Goal: Task Accomplishment & Management: Manage account settings

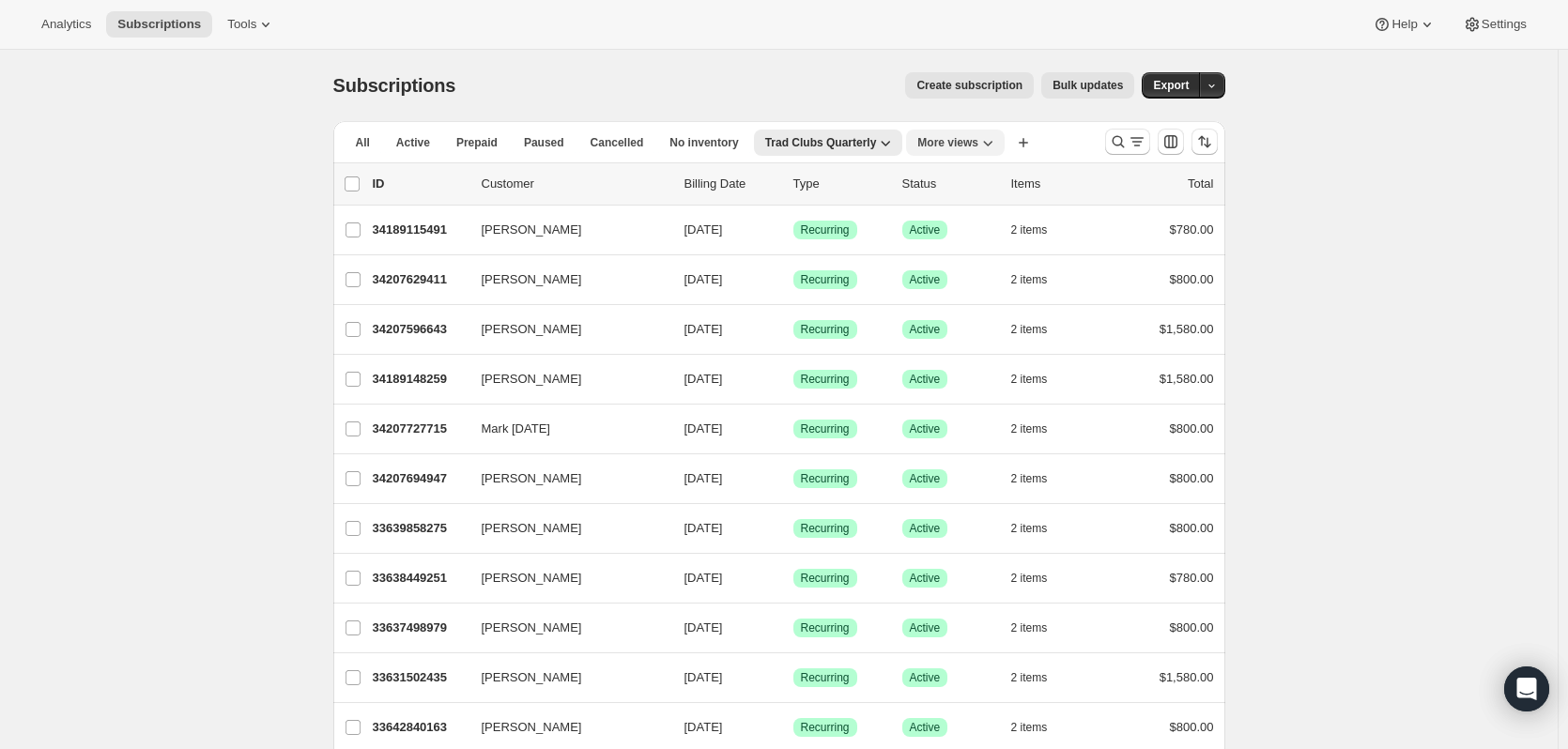
click at [962, 139] on span "More views" at bounding box center [947, 143] width 61 height 15
click at [982, 209] on button "Active Wineventures" at bounding box center [1030, 219] width 213 height 34
click at [1119, 145] on icon "Search and filter results" at bounding box center [1118, 142] width 19 height 19
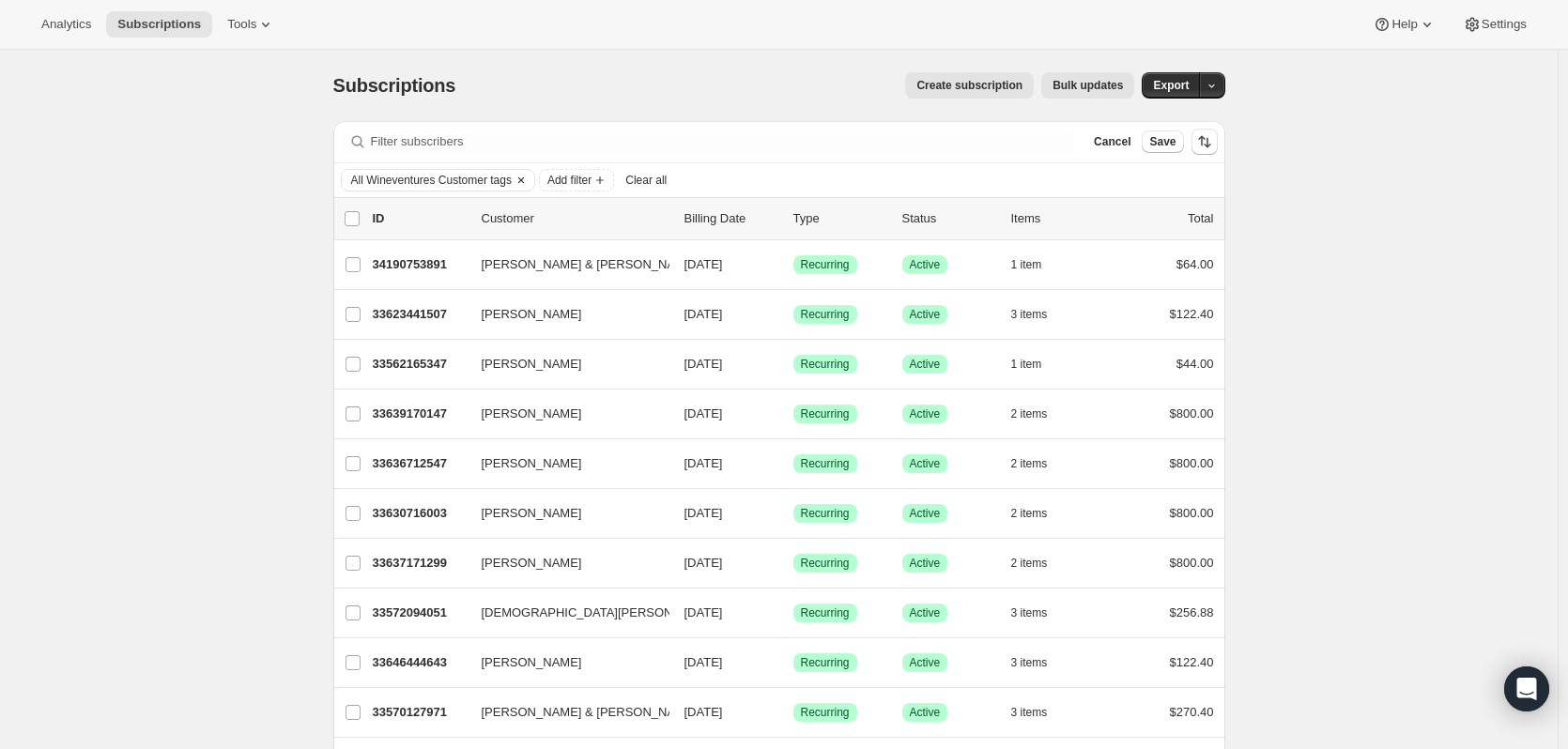
click at [418, 179] on span "All Wineventures Customer tags" at bounding box center [432, 180] width 161 height 15
select select "all"
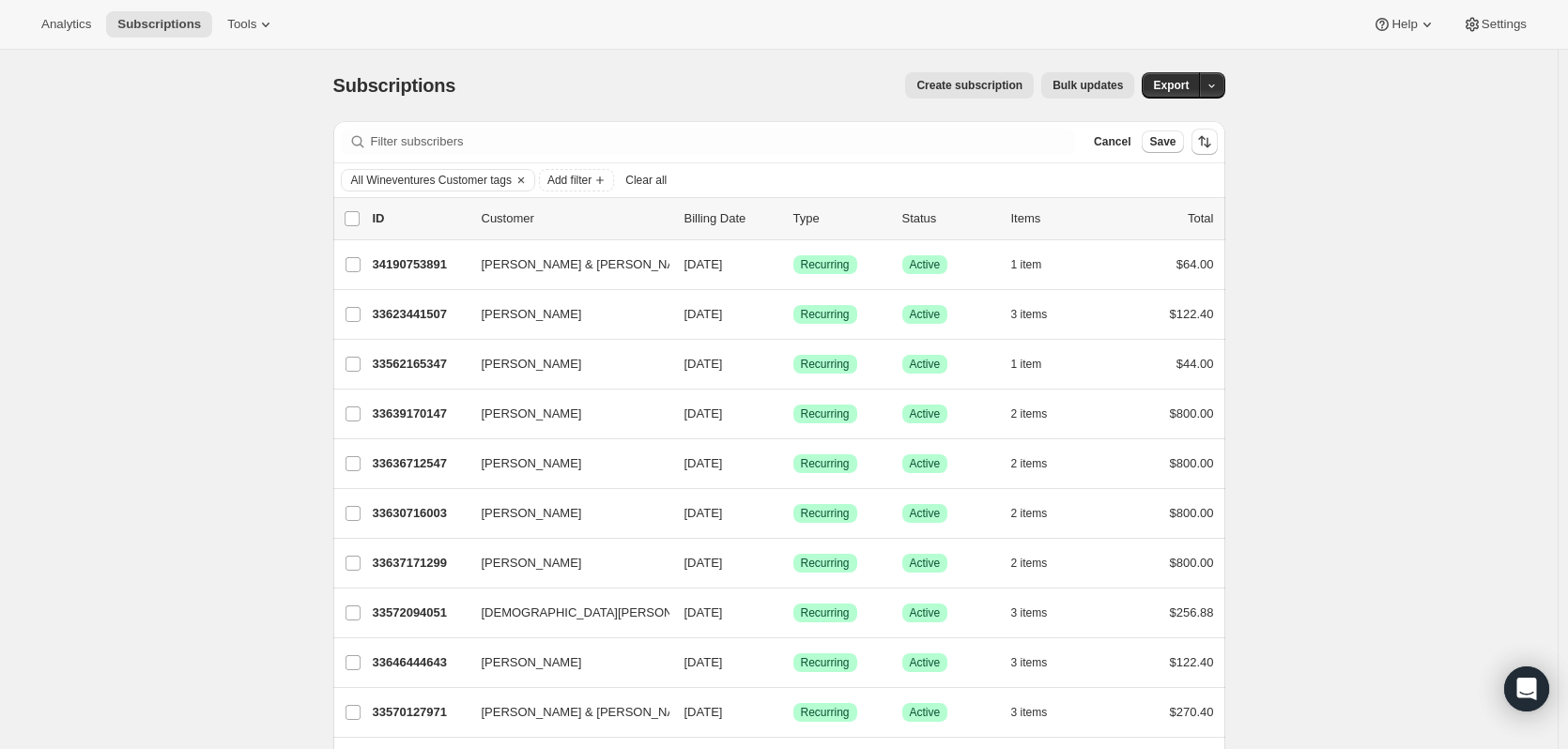
click at [589, 82] on div "Create subscription Bulk updates" at bounding box center [806, 86] width 656 height 26
click at [1131, 146] on span "Cancel" at bounding box center [1112, 142] width 37 height 15
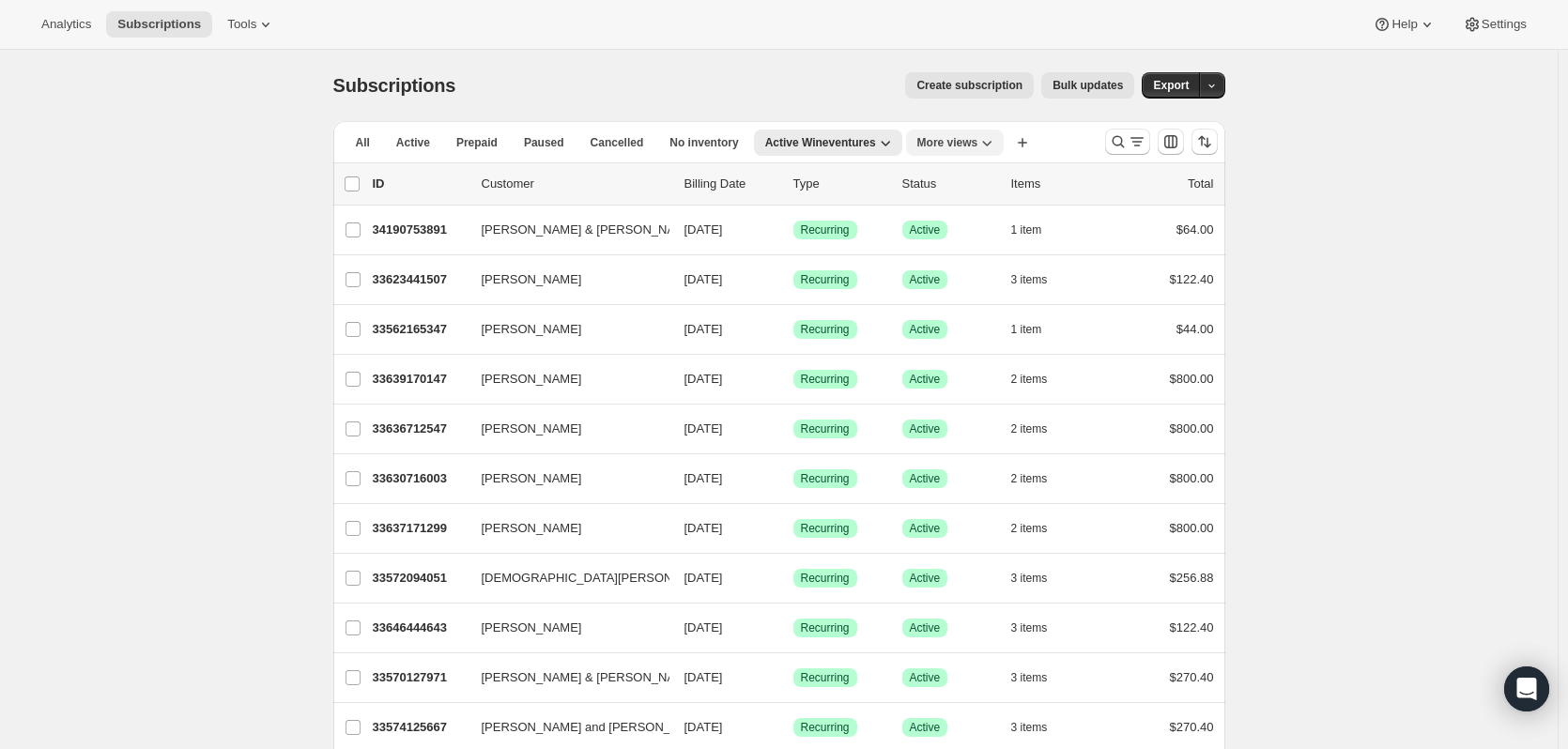
click at [947, 138] on span "More views" at bounding box center [947, 143] width 61 height 15
click at [971, 286] on button "Wineventures" at bounding box center [1030, 286] width 213 height 34
click at [1133, 133] on icon "Search and filter results" at bounding box center [1137, 142] width 19 height 19
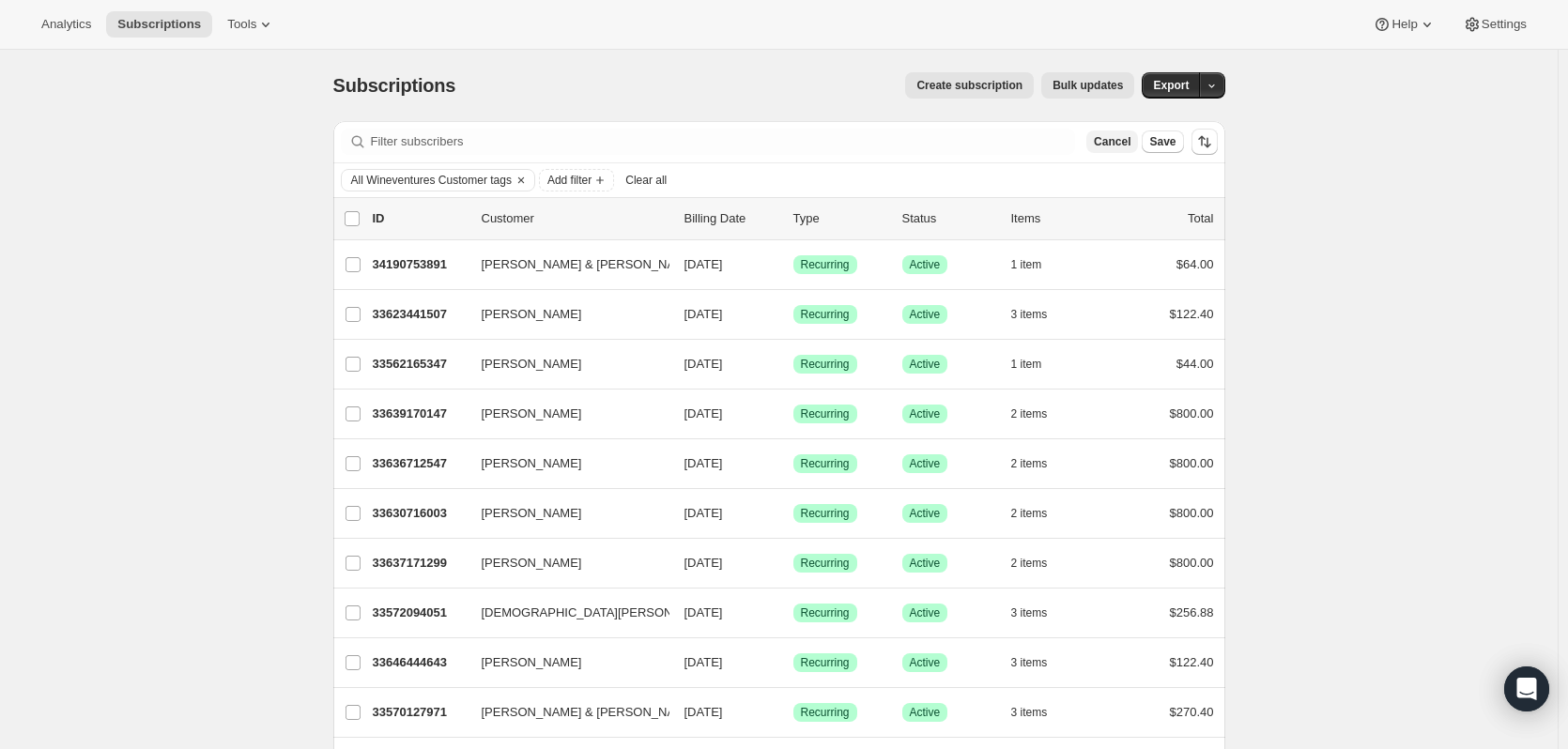
click at [1116, 144] on span "Cancel" at bounding box center [1112, 142] width 37 height 15
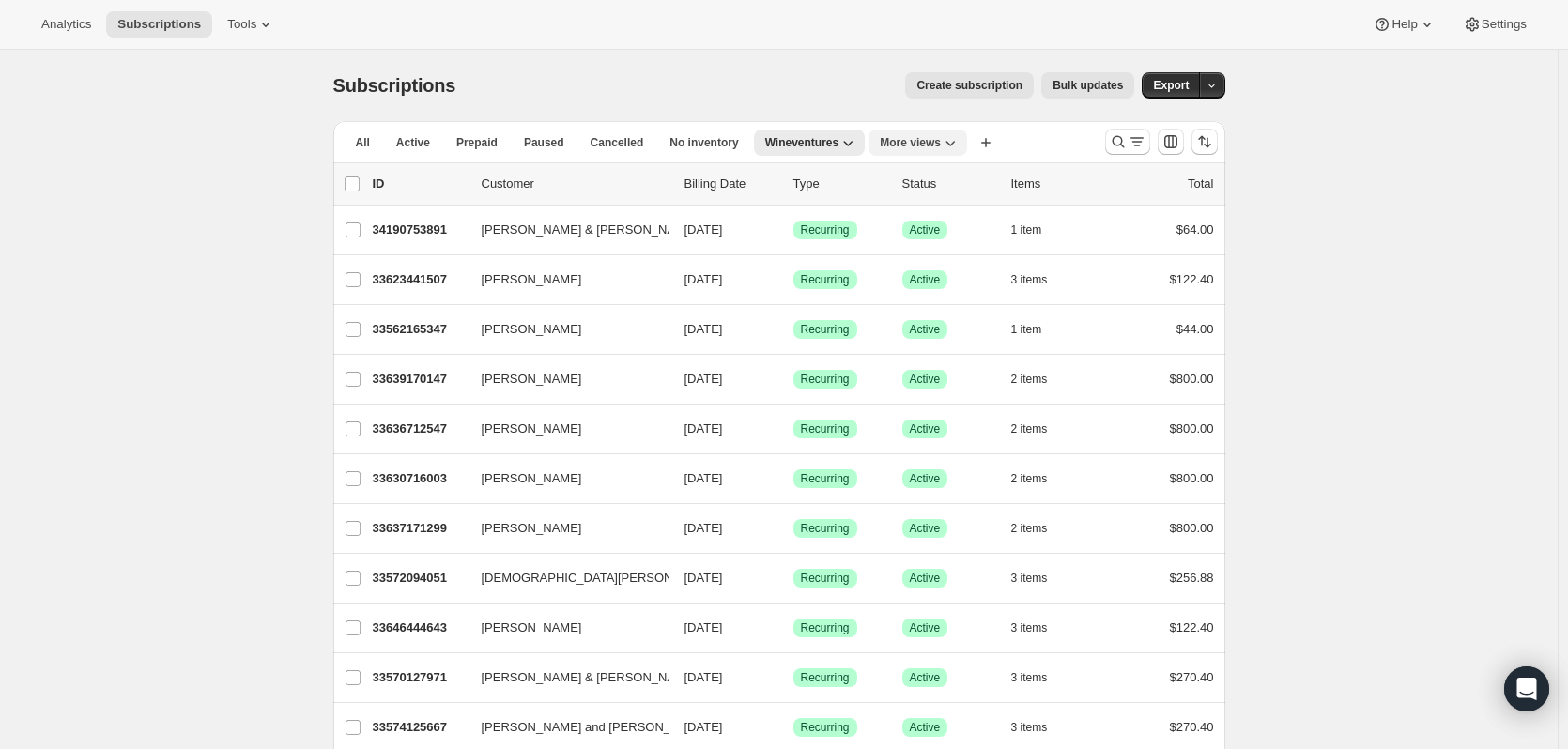
click at [915, 136] on span "More views" at bounding box center [910, 143] width 61 height 15
click at [937, 285] on button "The Wine Drop" at bounding box center [992, 286] width 213 height 34
click at [1121, 141] on icon "Search and filter results" at bounding box center [1118, 142] width 19 height 19
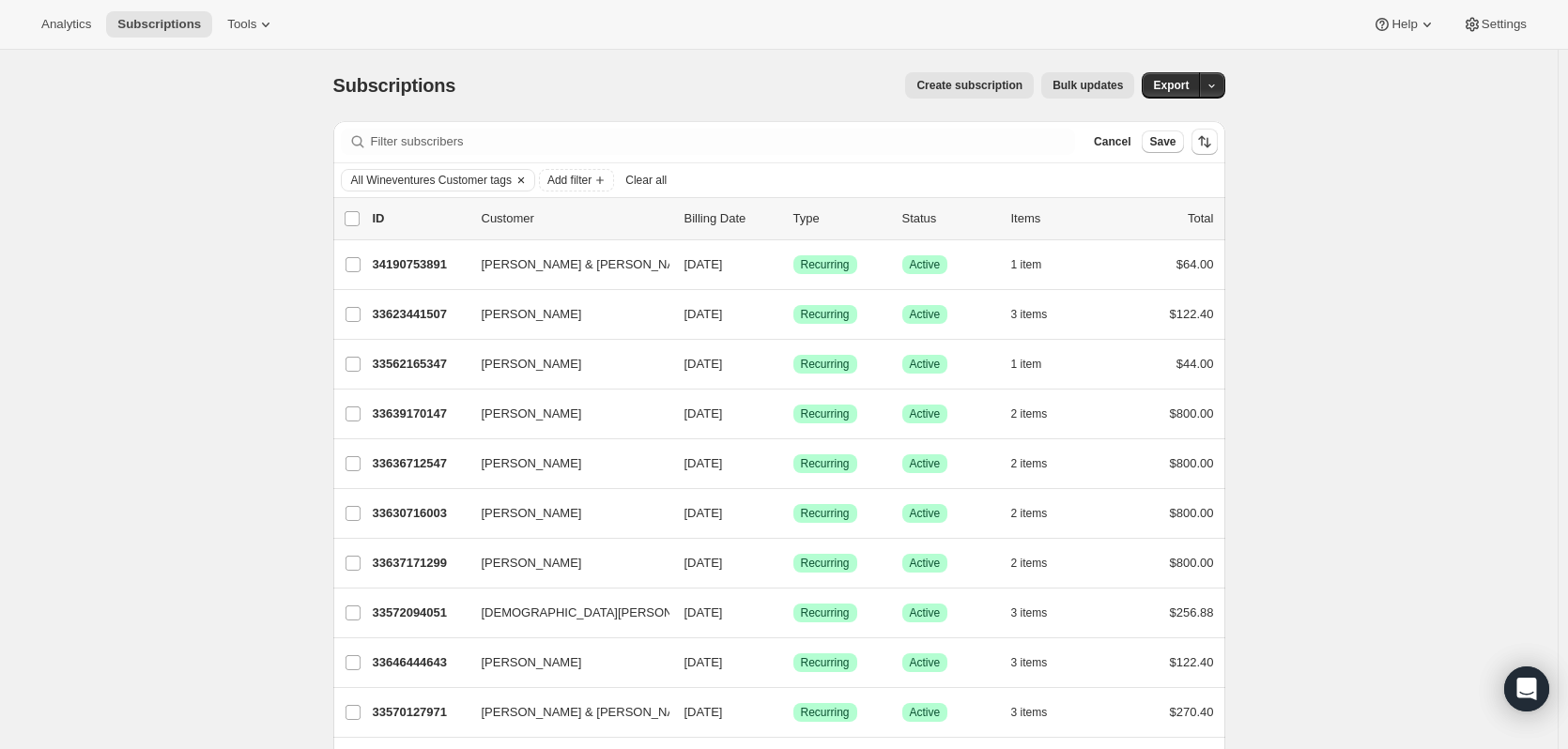
click at [529, 173] on icon "Clear" at bounding box center [521, 180] width 15 height 15
click at [1108, 143] on span "Cancel" at bounding box center [1112, 142] width 37 height 15
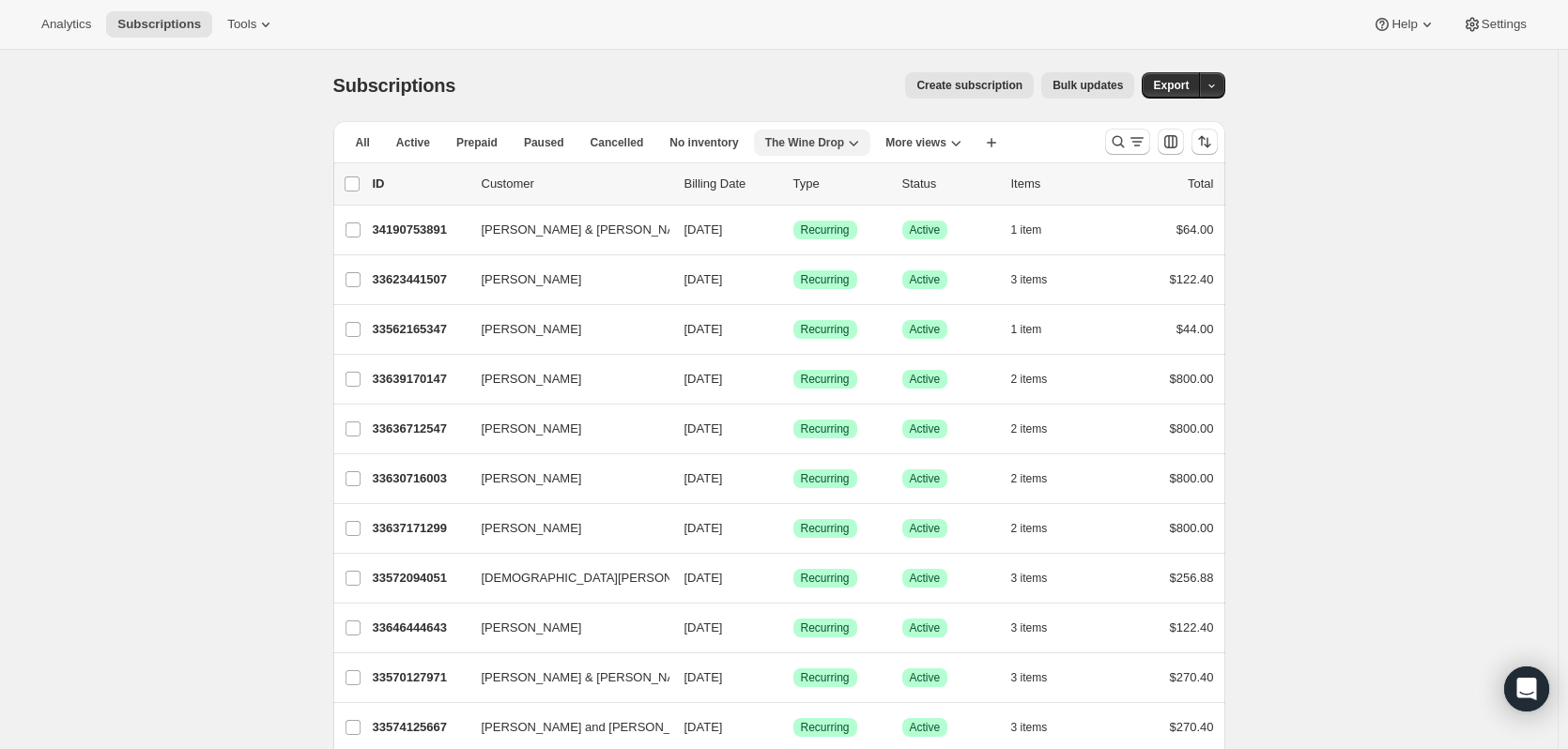
click at [840, 149] on span "The Wine Drop" at bounding box center [805, 143] width 79 height 15
click at [844, 149] on span "The Wine Drop" at bounding box center [805, 143] width 79 height 15
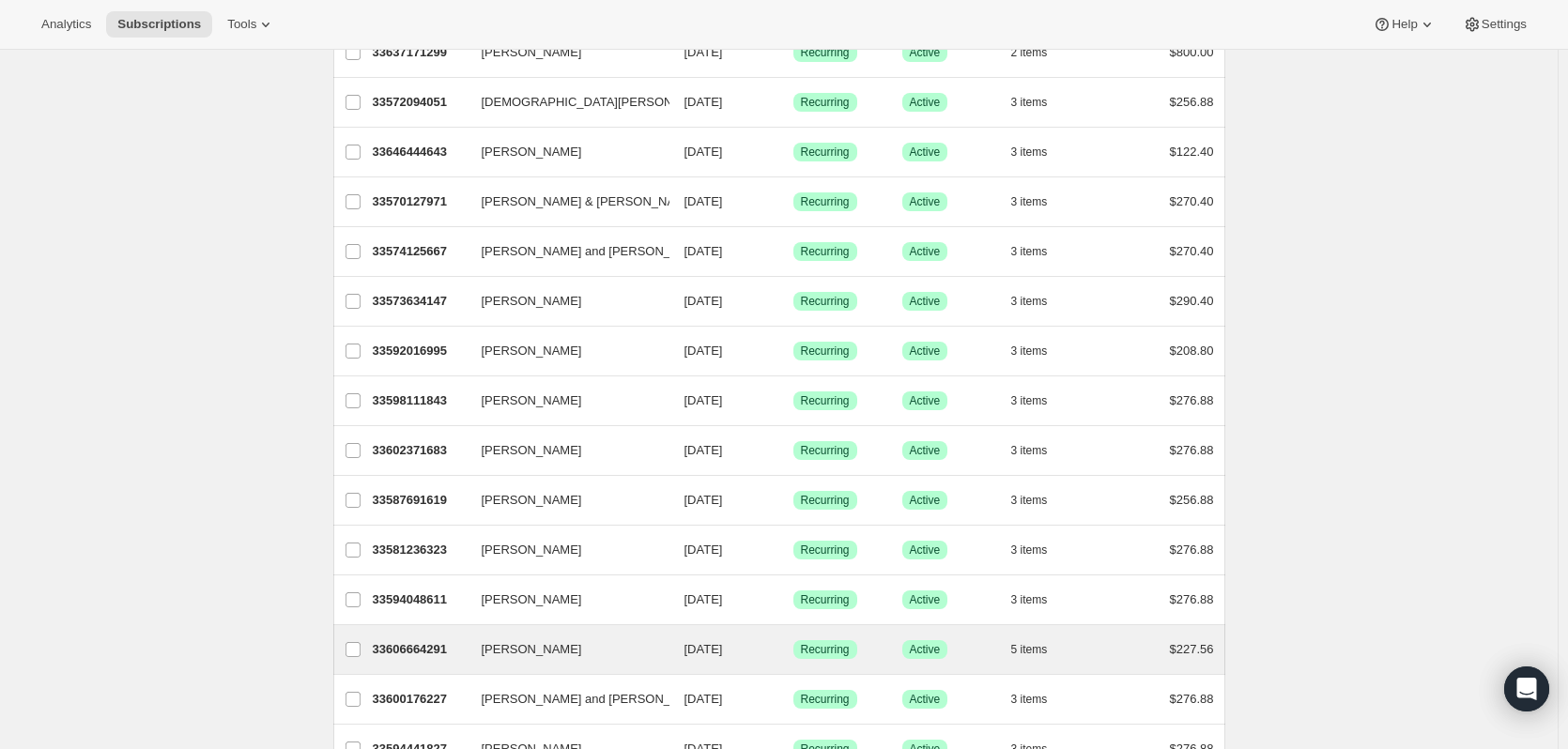
scroll to position [657, 0]
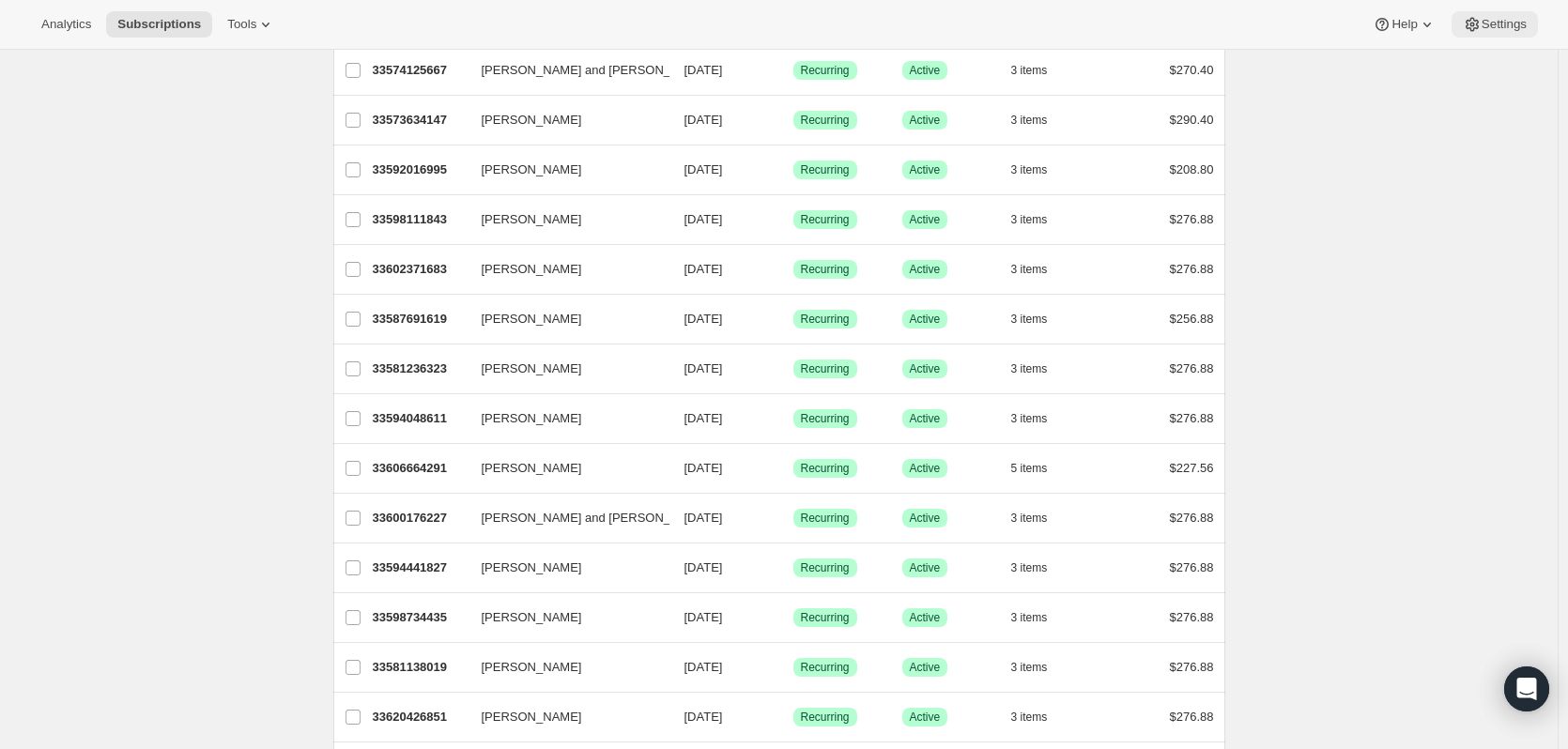
click at [1507, 28] on span "Settings" at bounding box center [1504, 25] width 45 height 15
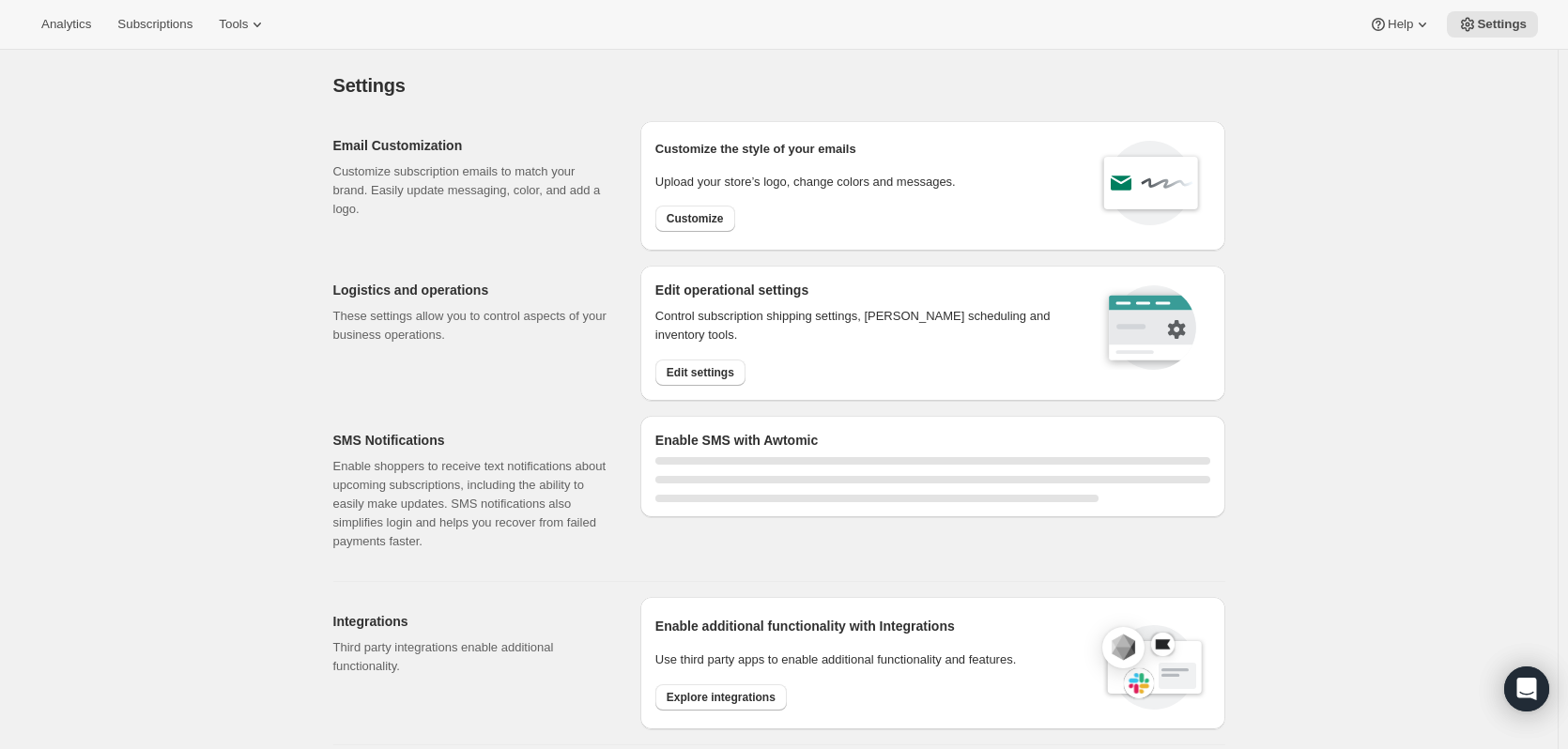
select select "17:00"
select select "09:00"
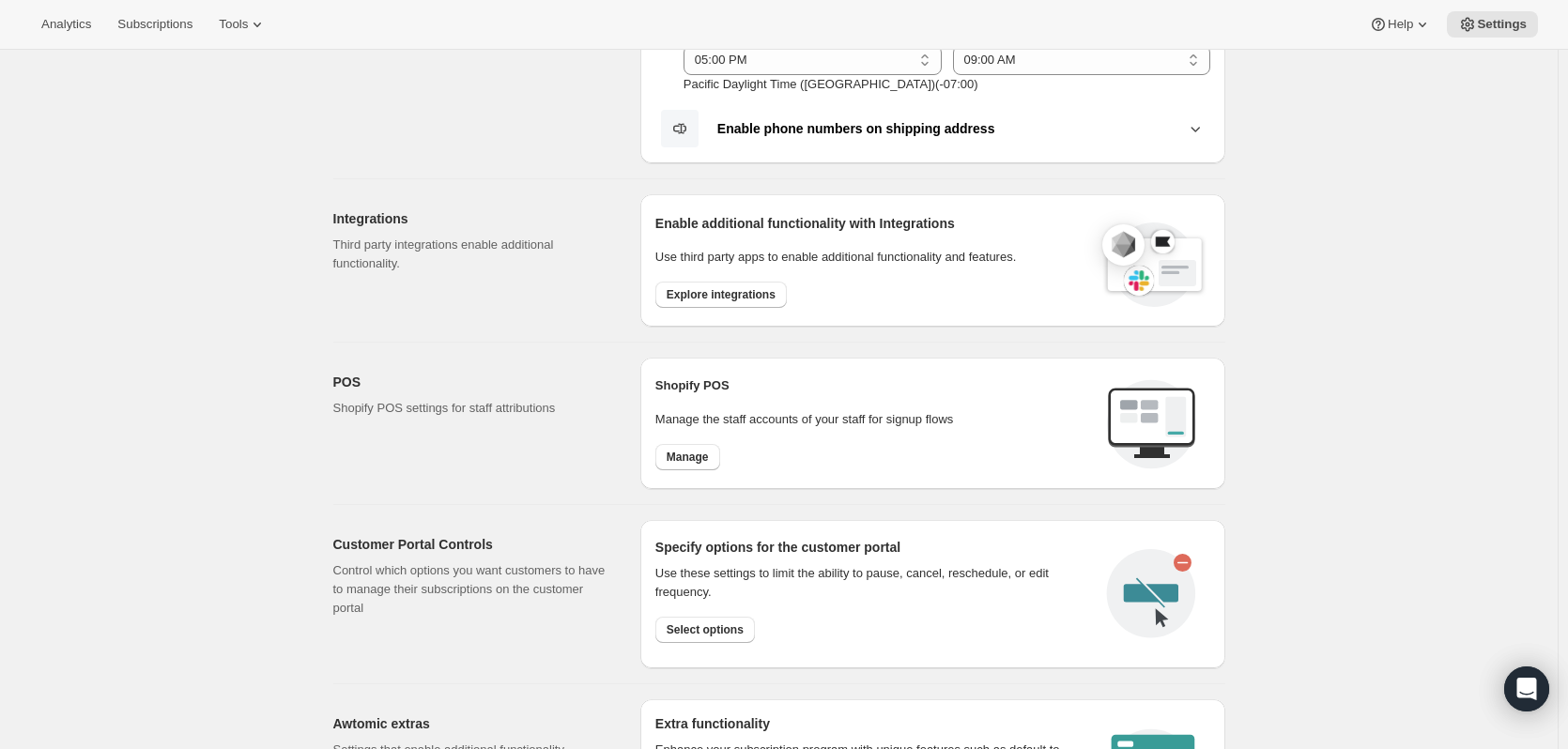
scroll to position [751, 0]
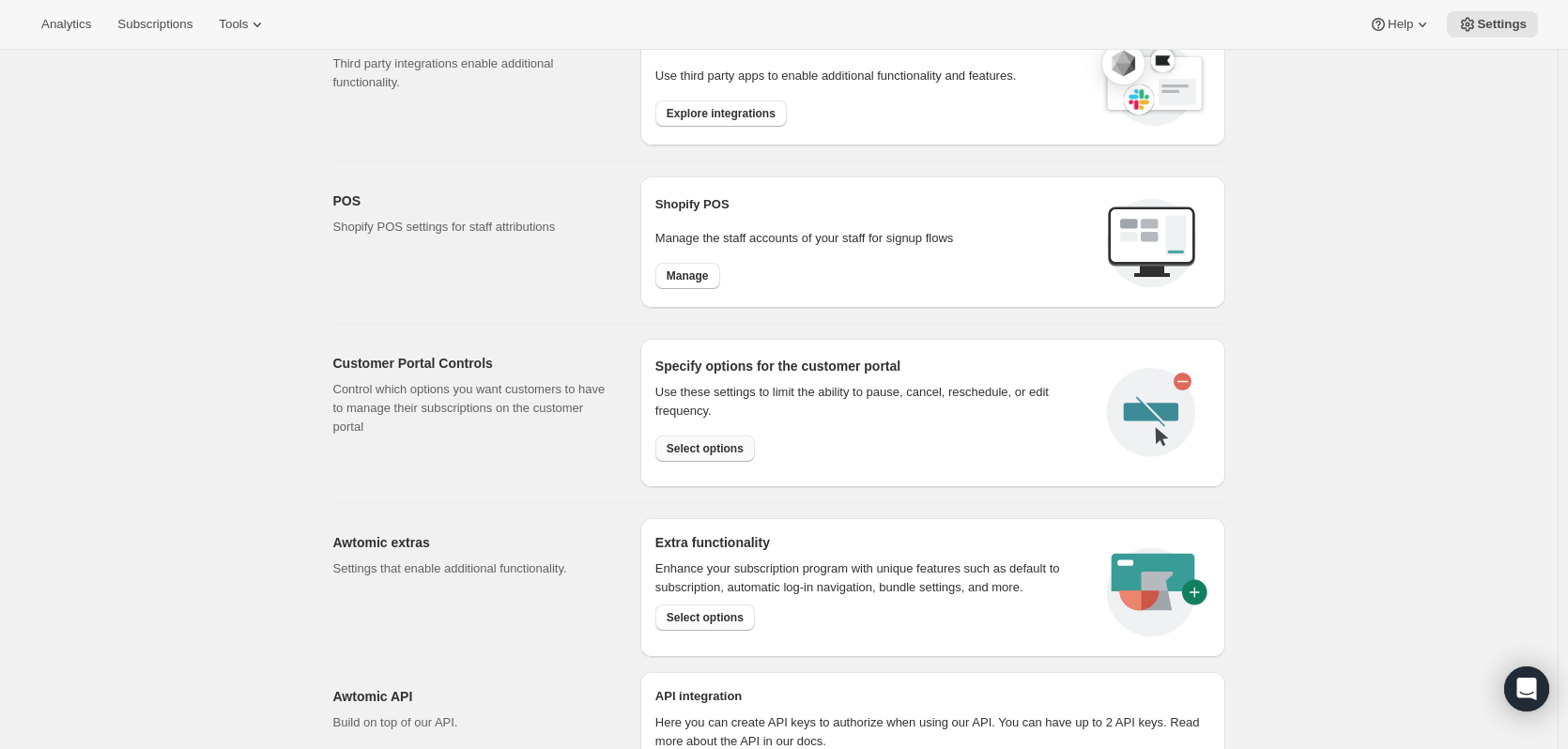
click at [708, 451] on span "Select options" at bounding box center [705, 449] width 77 height 15
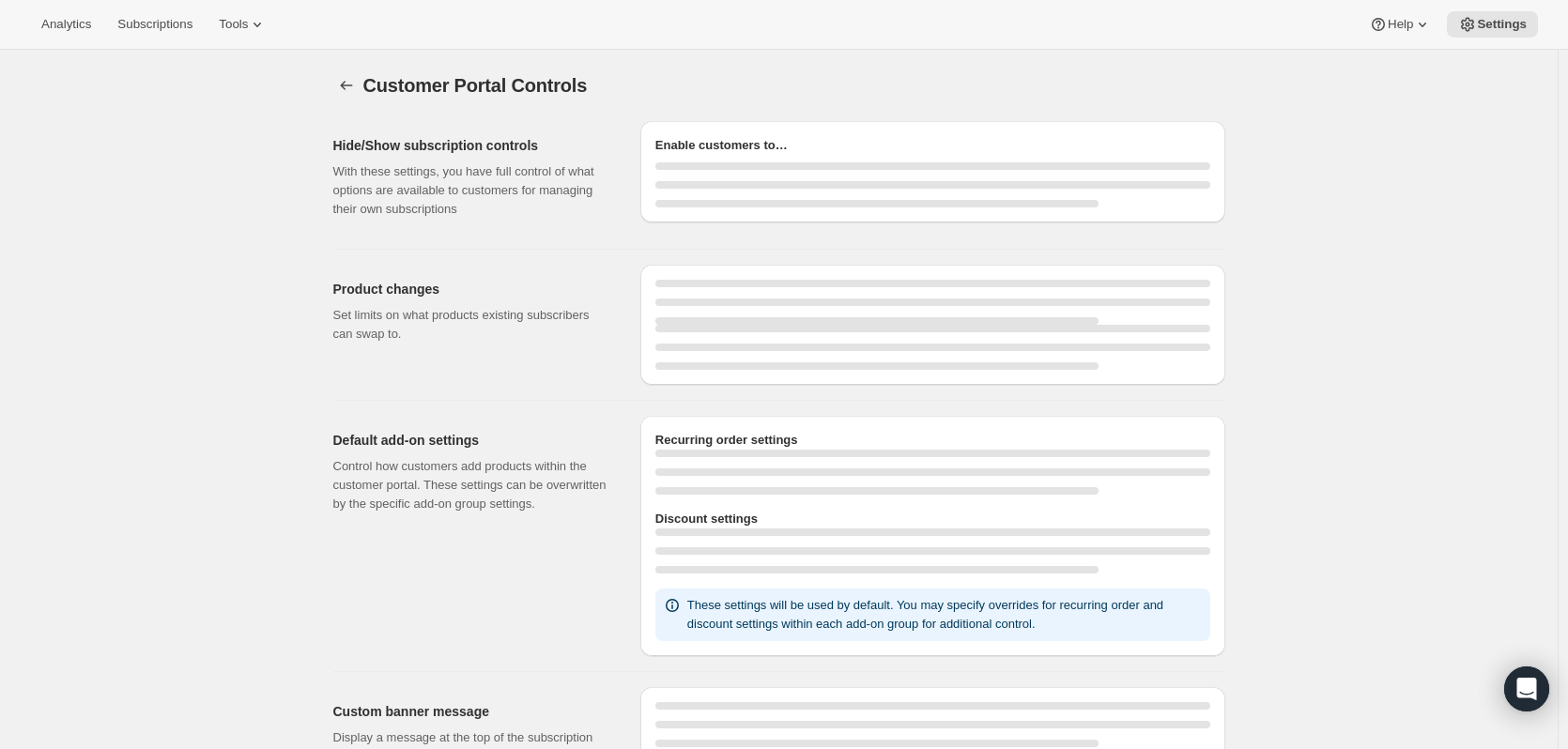
select select "INTERVAL"
select select "MONTH"
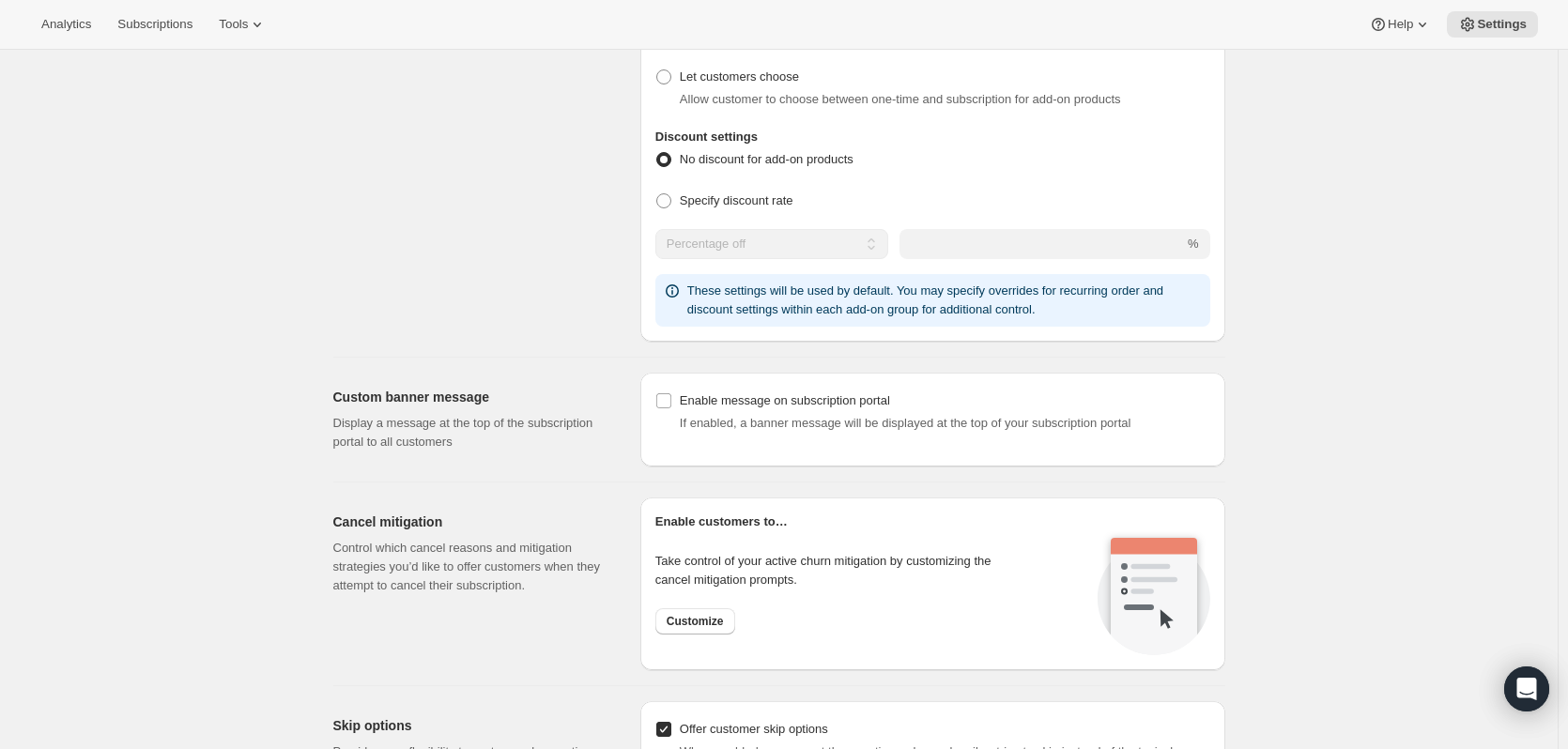
scroll to position [1032, 0]
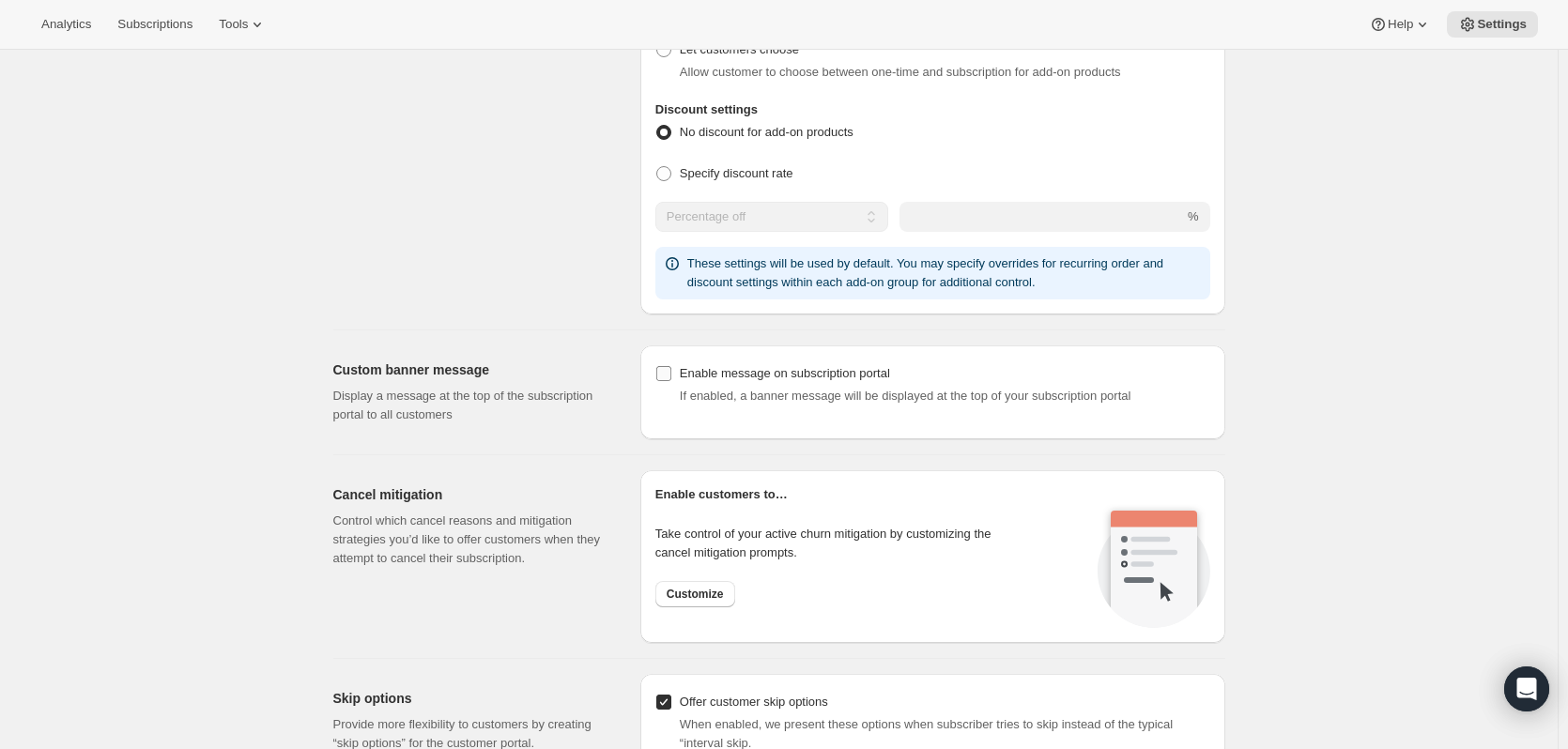
click at [672, 369] on input "Enable message on subscription portal" at bounding box center [664, 374] width 15 height 15
checkbox input "true"
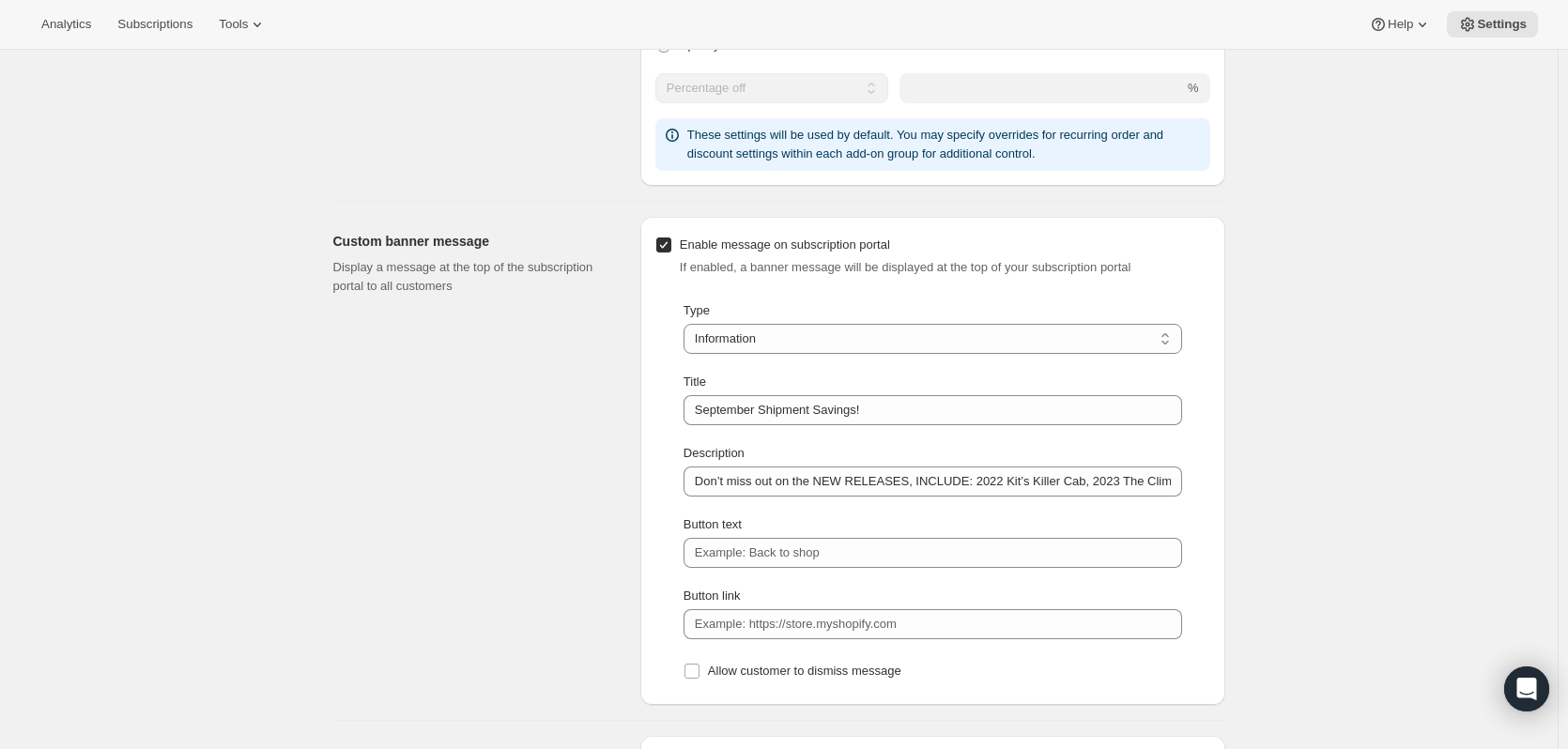
scroll to position [1127, 0]
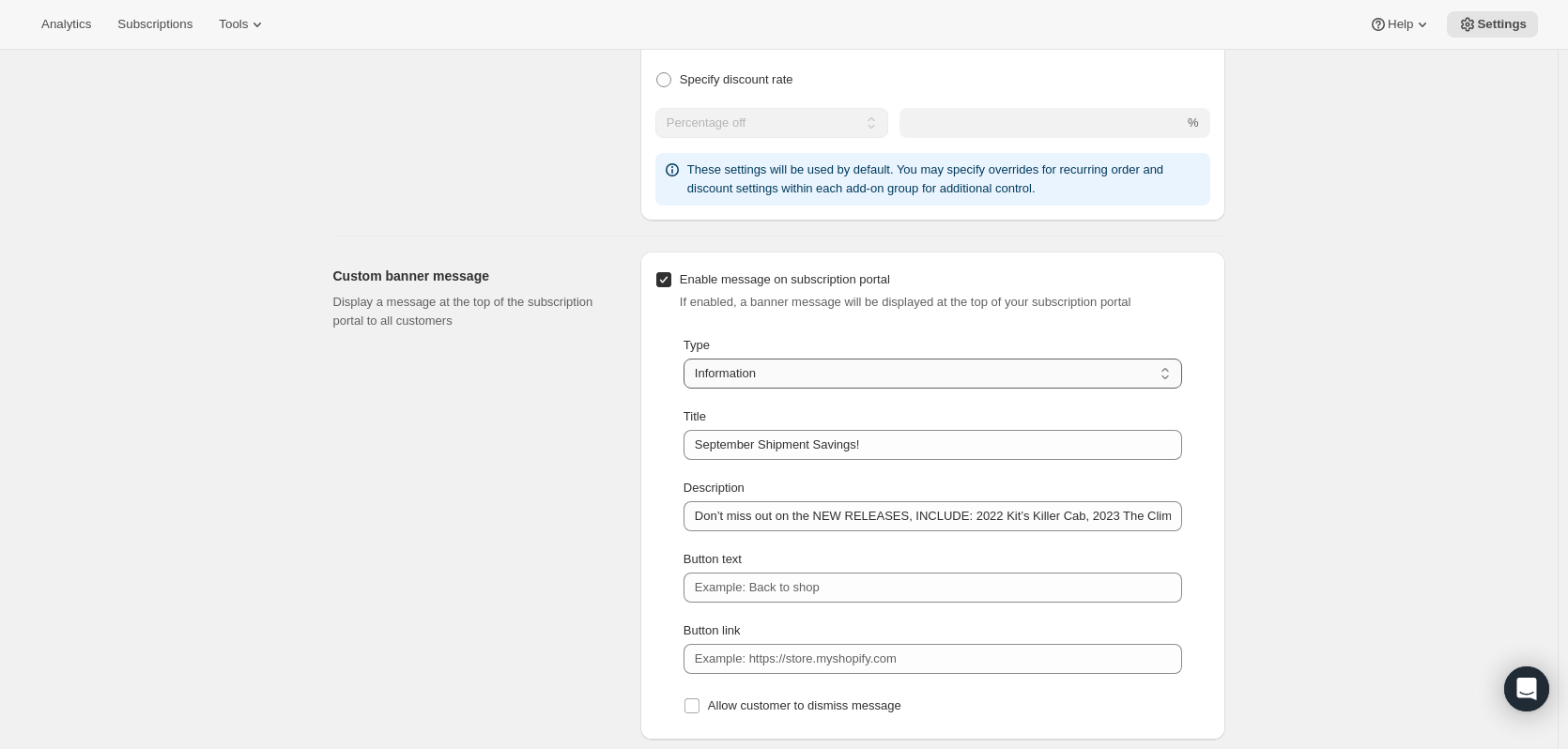
click at [822, 383] on select "Information Error Warning Success" at bounding box center [933, 374] width 499 height 30
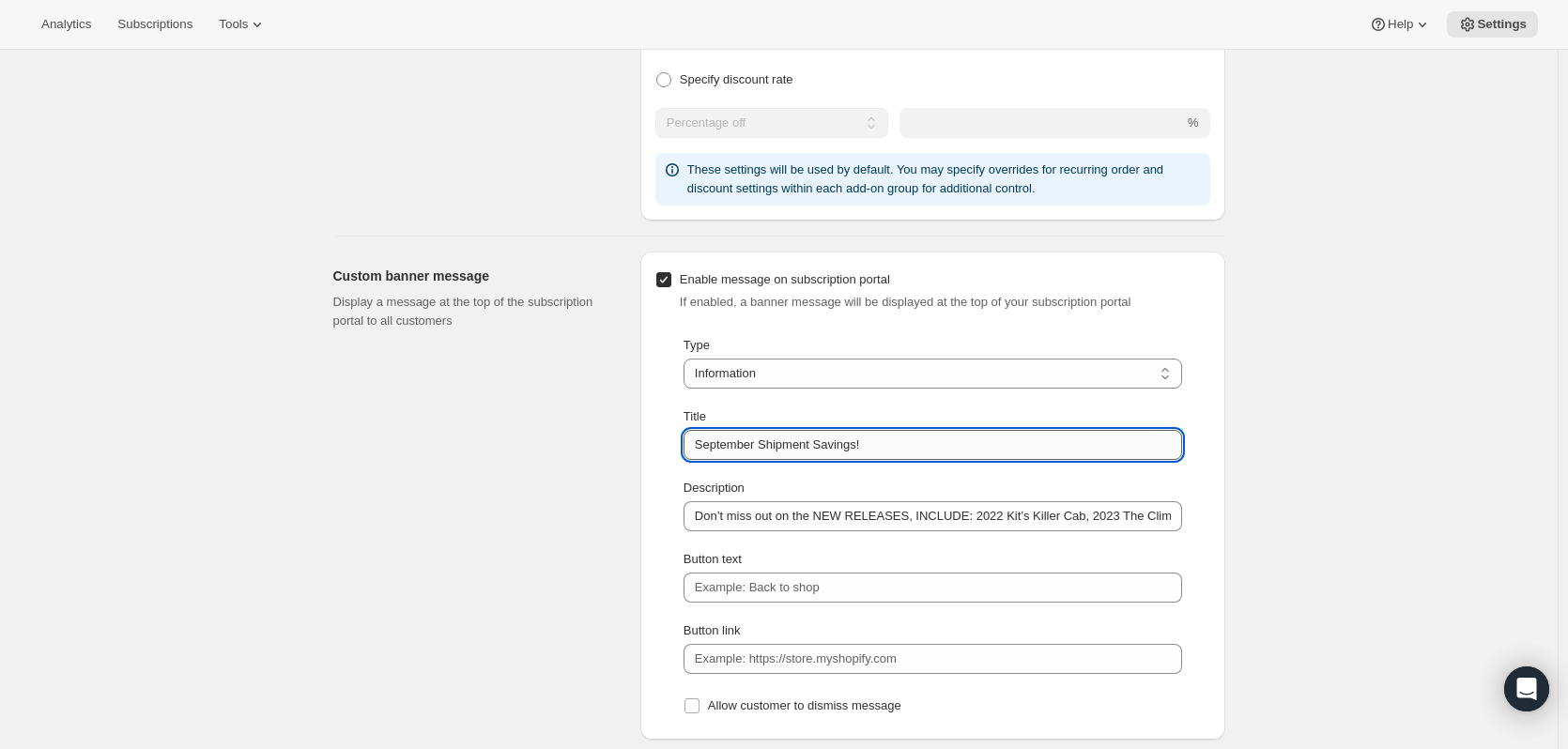
click at [740, 442] on input "September Shipment Savings!" at bounding box center [933, 445] width 499 height 30
type input "Shipment Savings!"
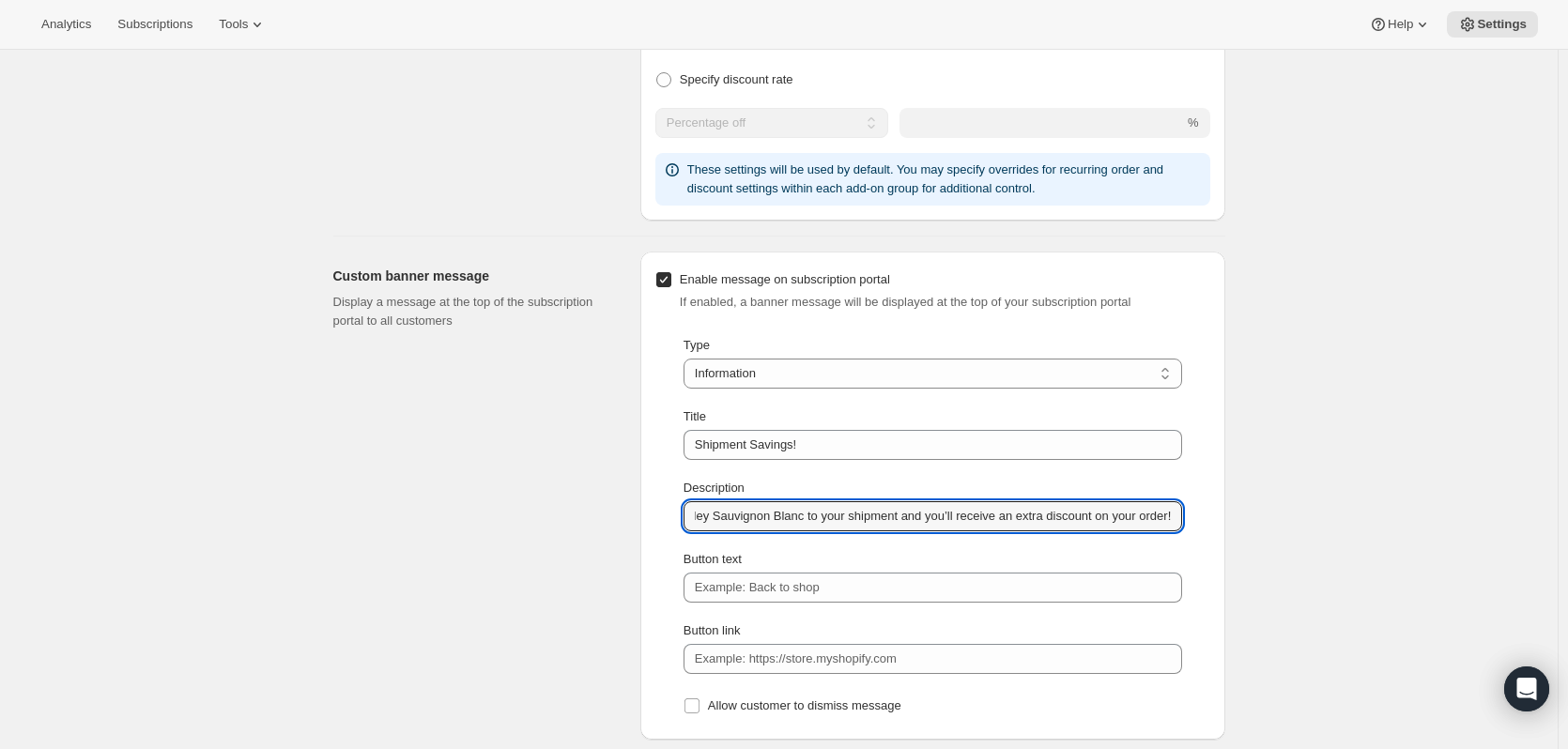
scroll to position [0, 665]
drag, startPoint x: 697, startPoint y: 514, endPoint x: 1247, endPoint y: 548, distance: 551.0
click at [1247, 548] on div "Customer Portal Controls. This page is ready Customer Portal Controls Hide/Show…" at bounding box center [779, 416] width 937 height 2986
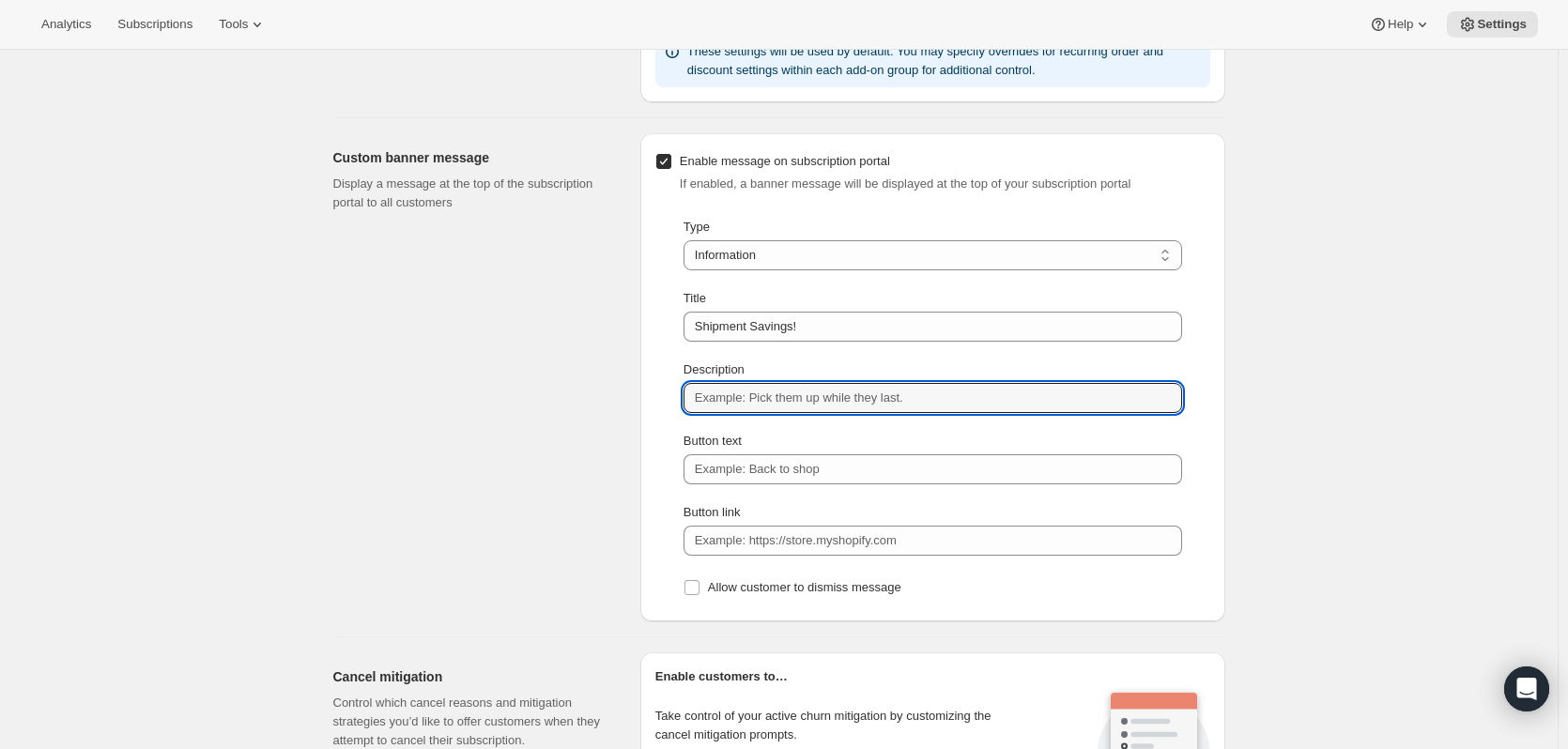
scroll to position [1220, 0]
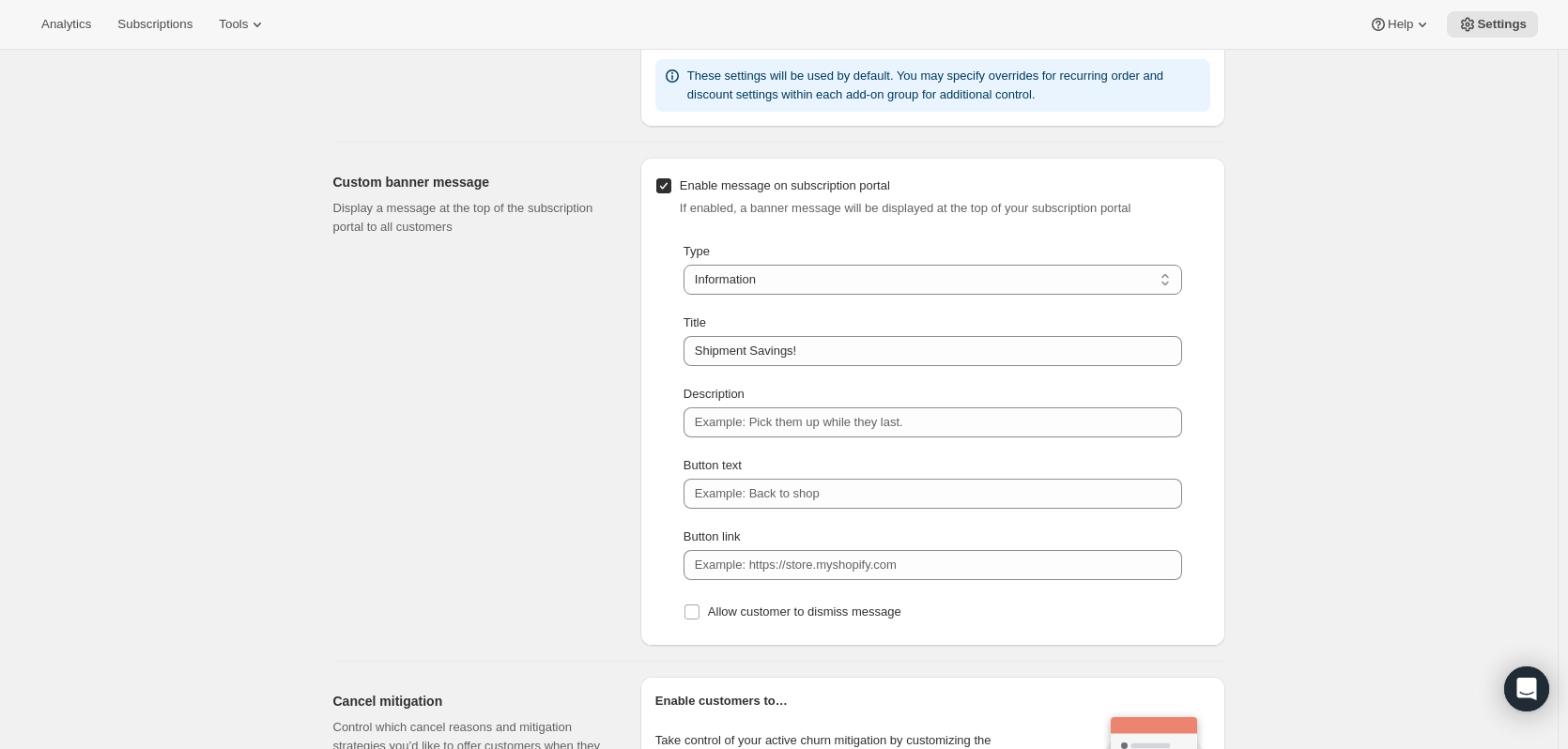
click at [663, 181] on input "Enable message on subscription portal" at bounding box center [664, 186] width 15 height 15
checkbox input "false"
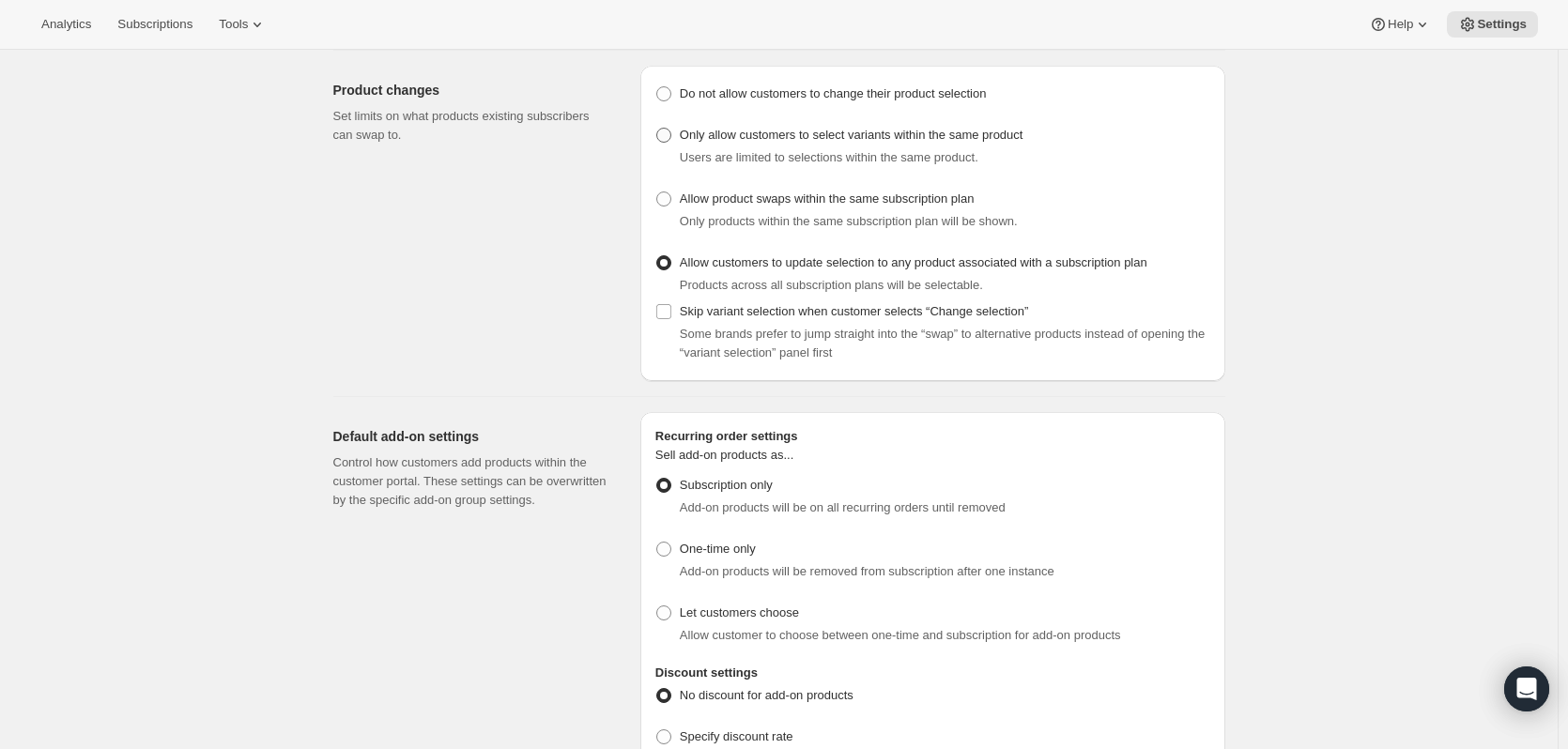
scroll to position [0, 0]
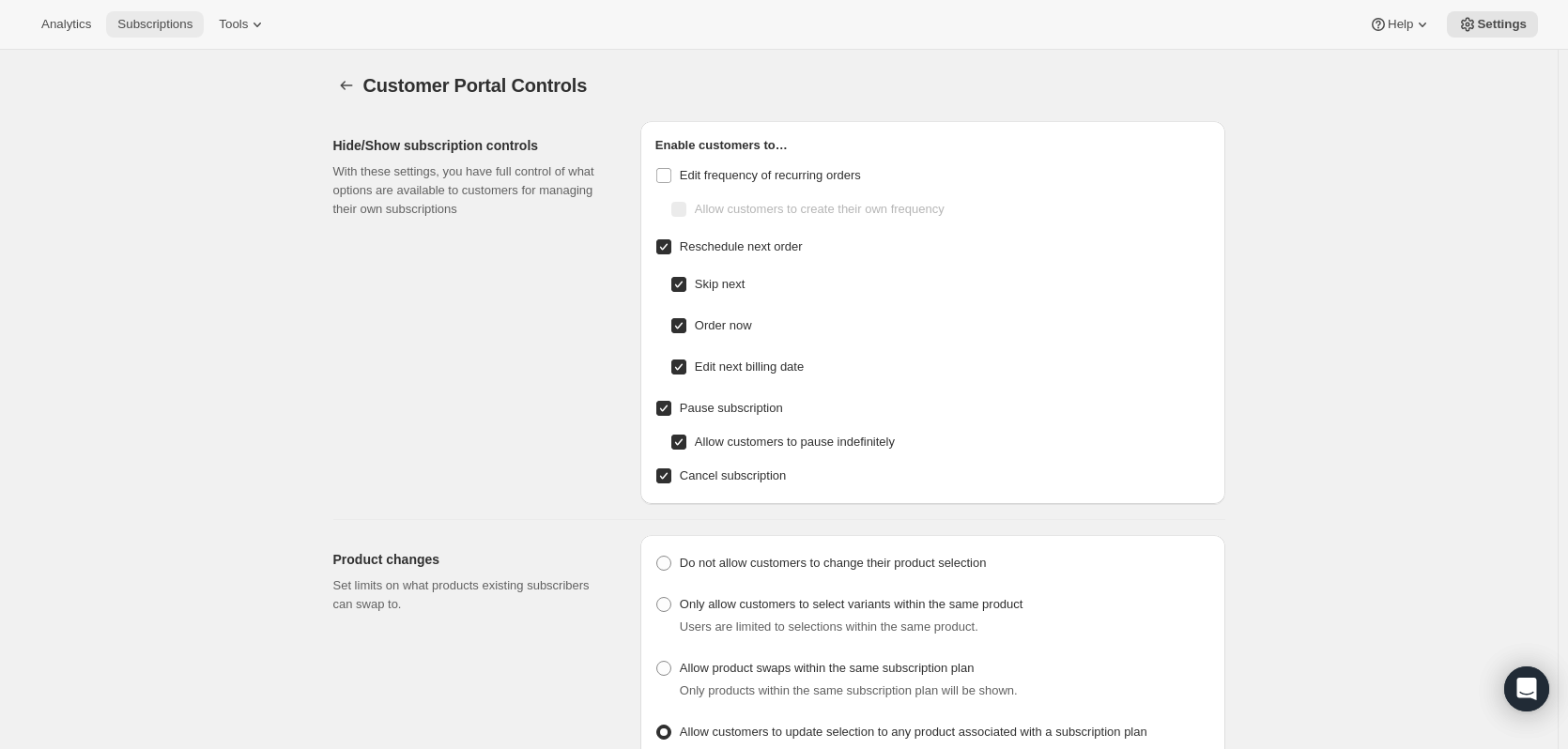
click at [135, 33] on button "Subscriptions" at bounding box center [154, 25] width 97 height 26
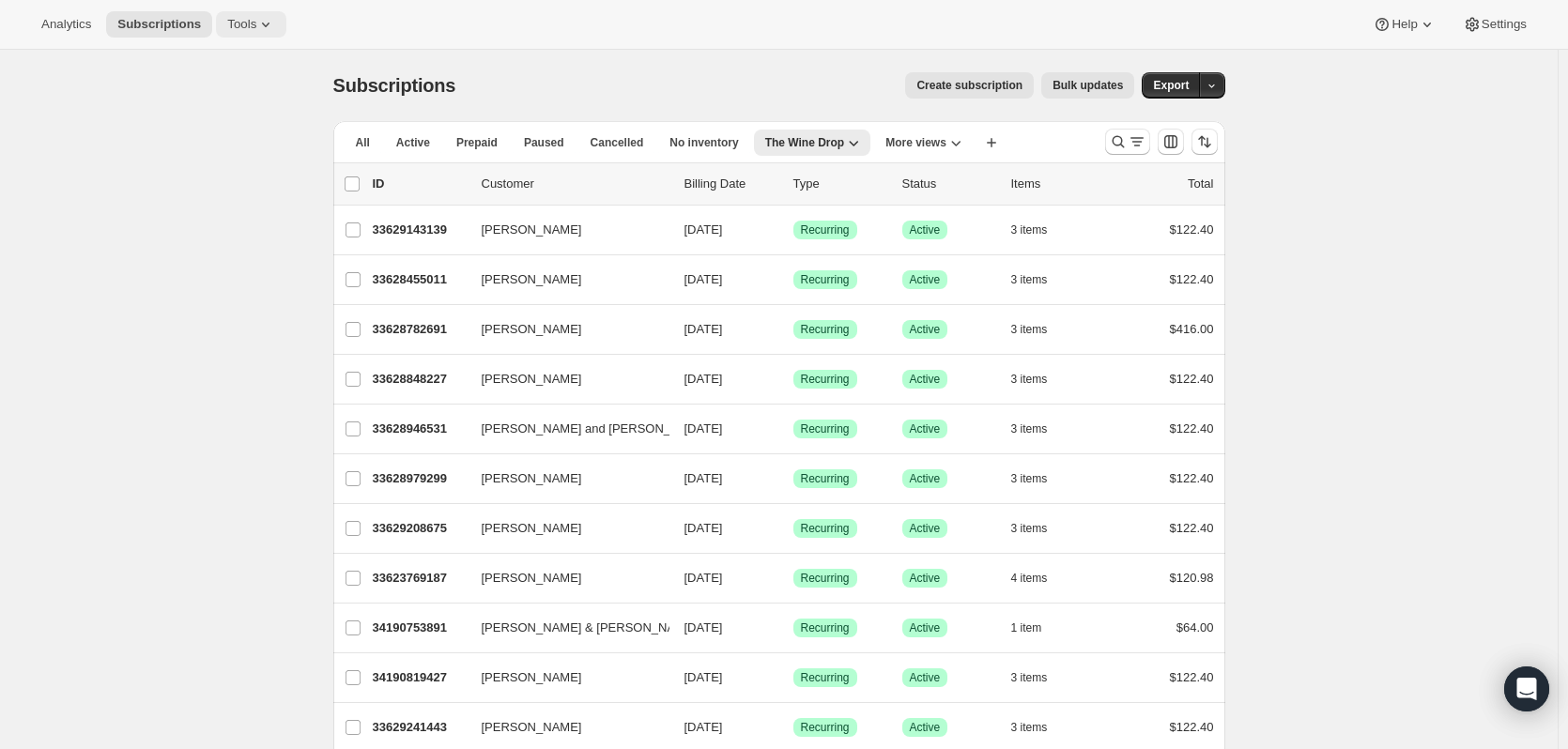
click at [256, 17] on span "Tools" at bounding box center [242, 25] width 29 height 15
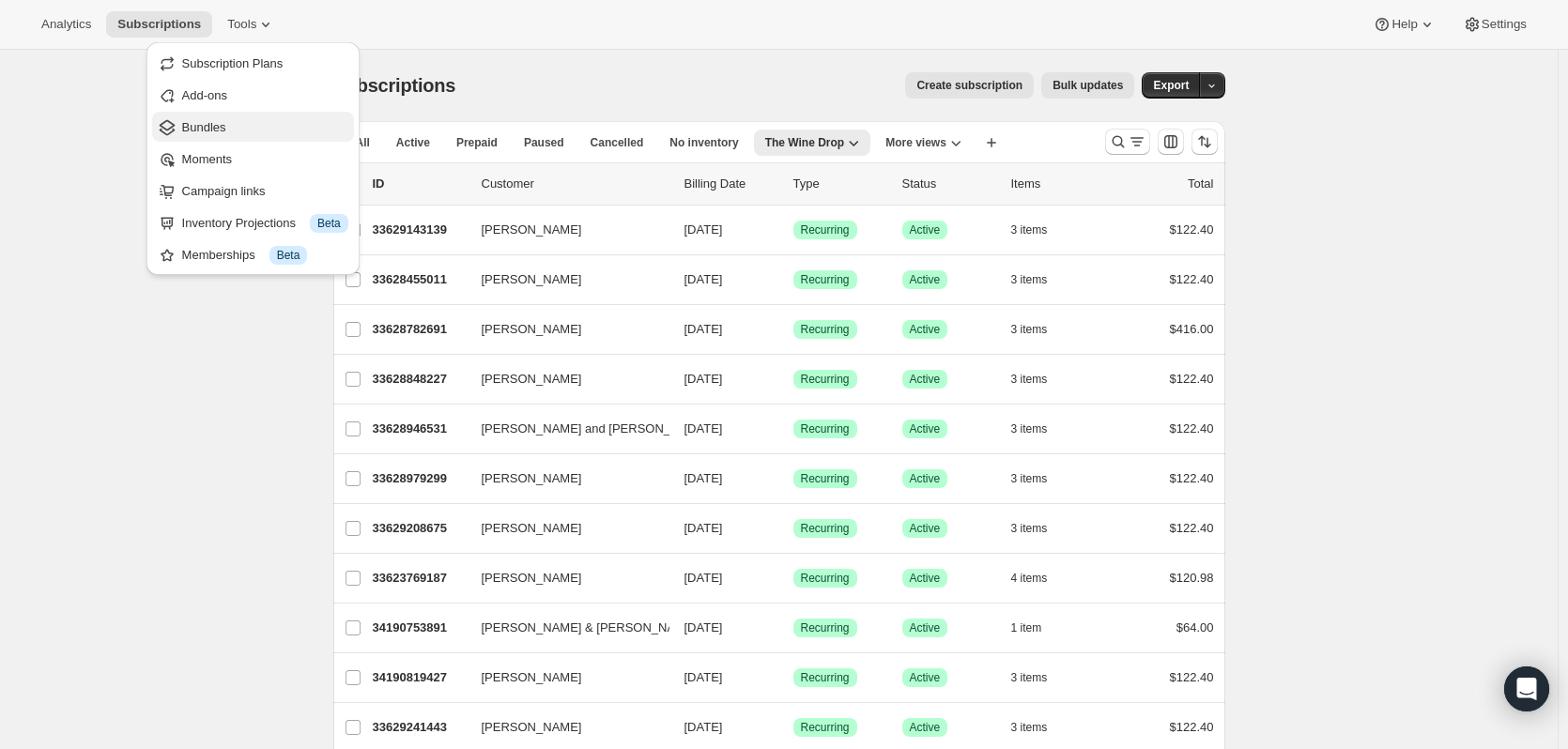
click at [215, 128] on span "Bundles" at bounding box center [204, 127] width 44 height 14
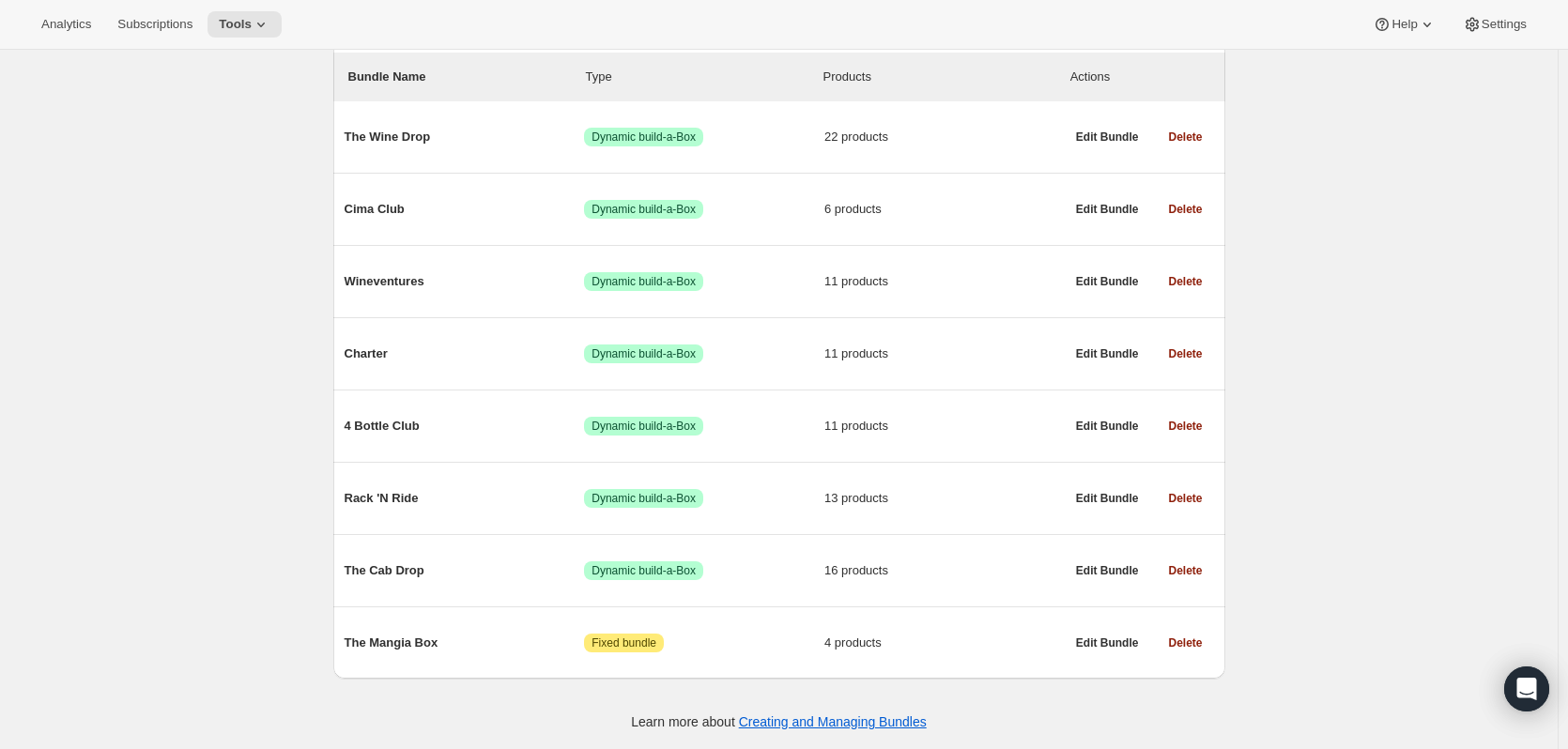
scroll to position [229, 0]
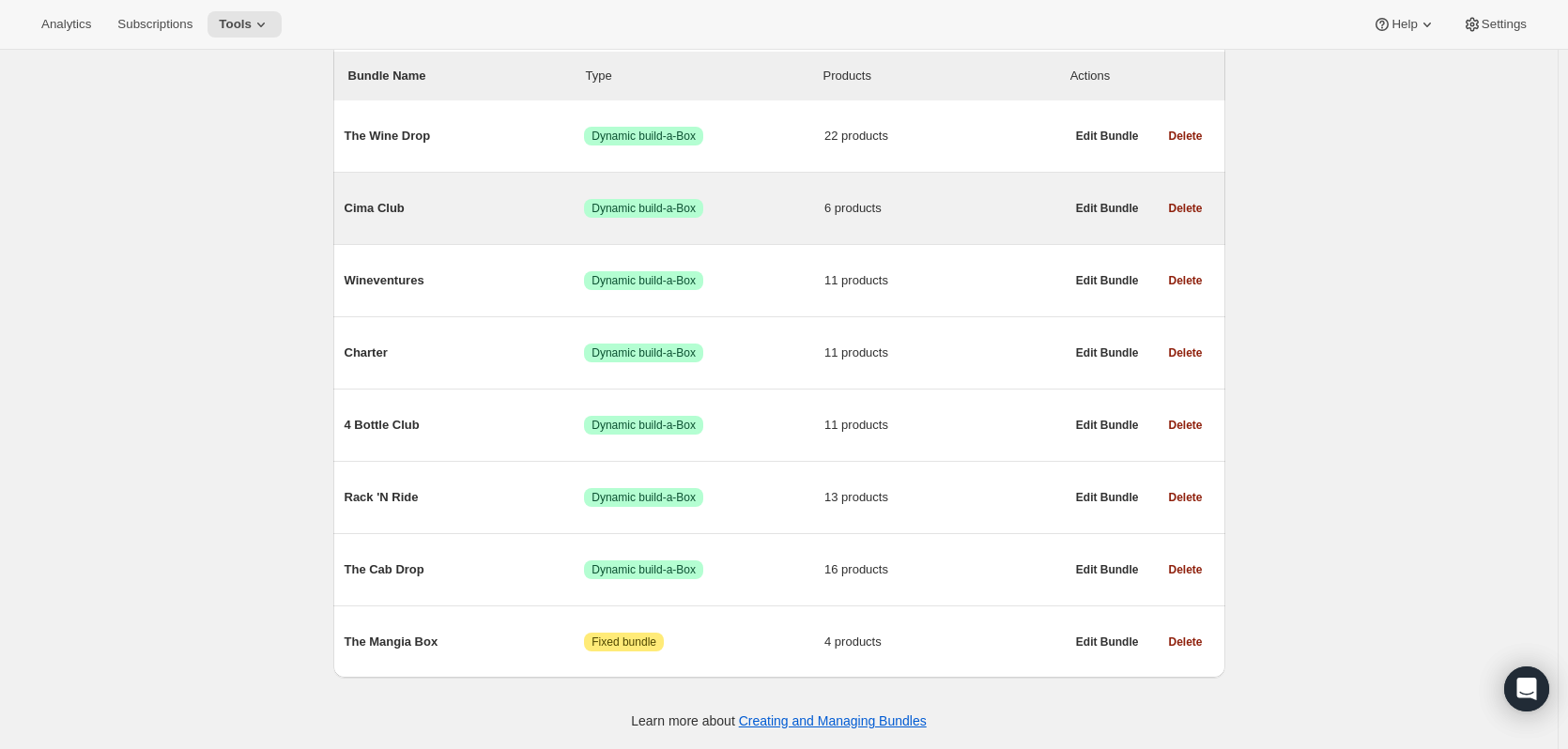
click at [362, 202] on span "Cima Club" at bounding box center [465, 209] width 240 height 19
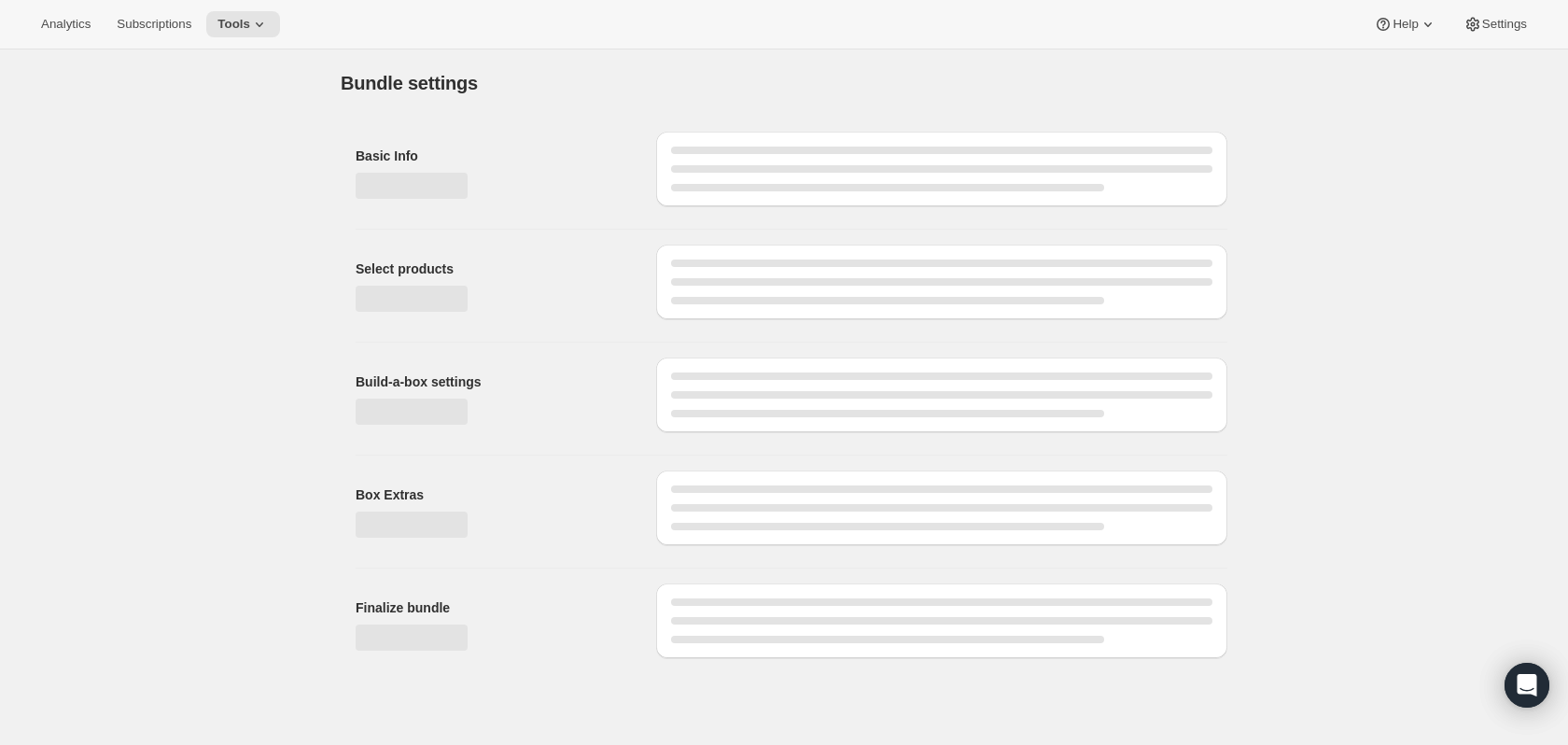
type input "Cima Club"
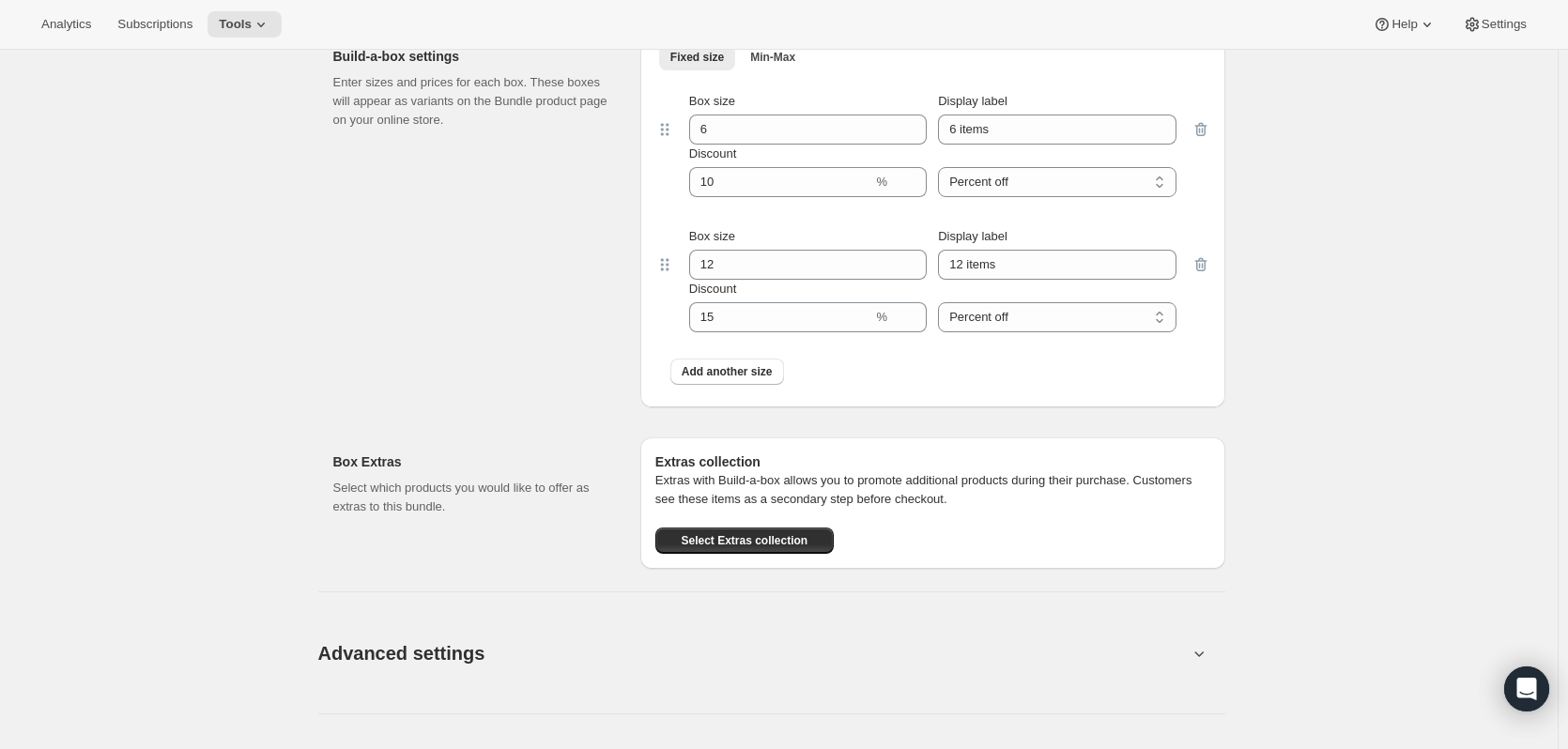
scroll to position [1215, 0]
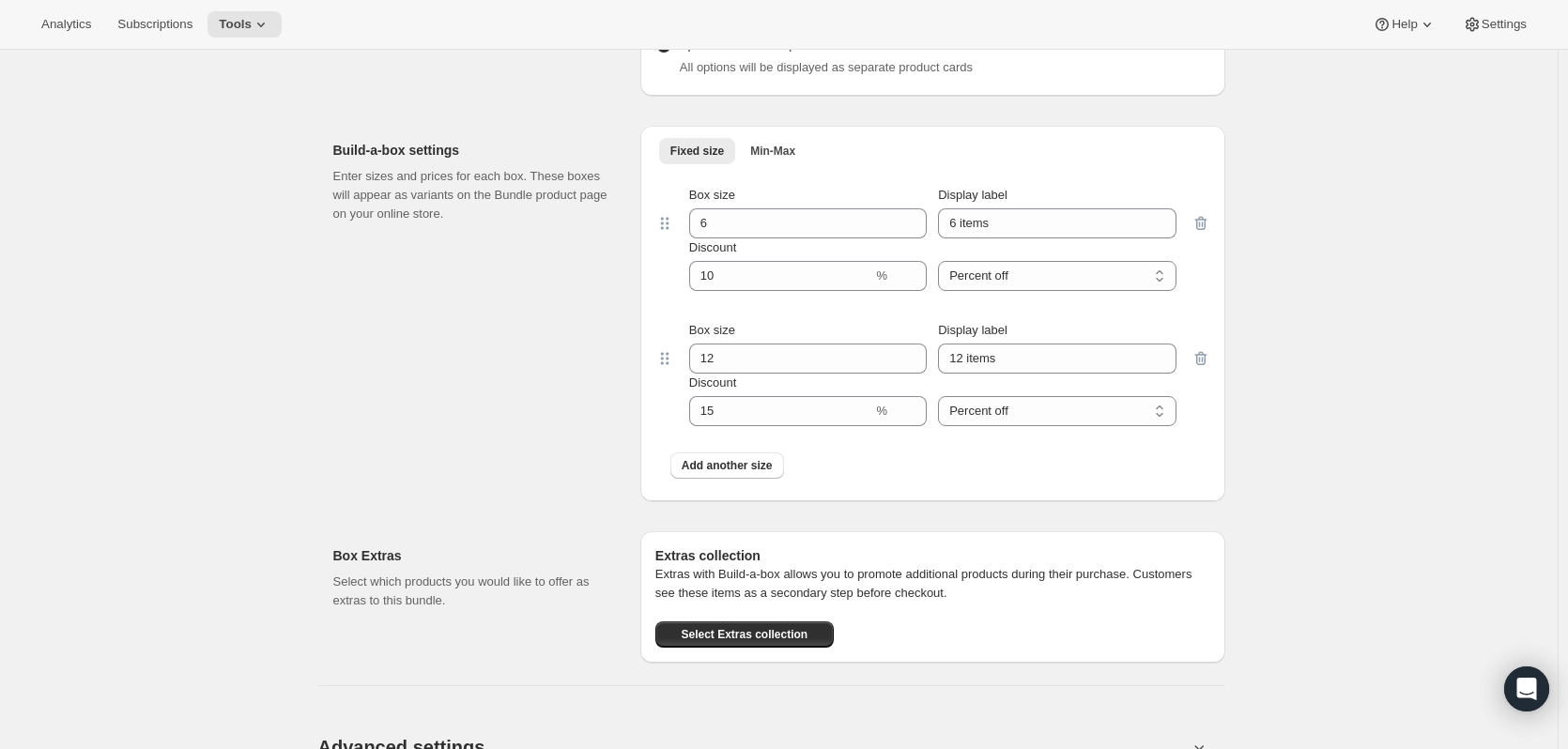
drag, startPoint x: 1347, startPoint y: 626, endPoint x: 1438, endPoint y: 352, distance: 288.7
click at [1438, 352] on div "Edit Bundle. This page is ready Edit Bundle Analytics Open Build-a-box More act…" at bounding box center [778, 81] width 1558 height 2492
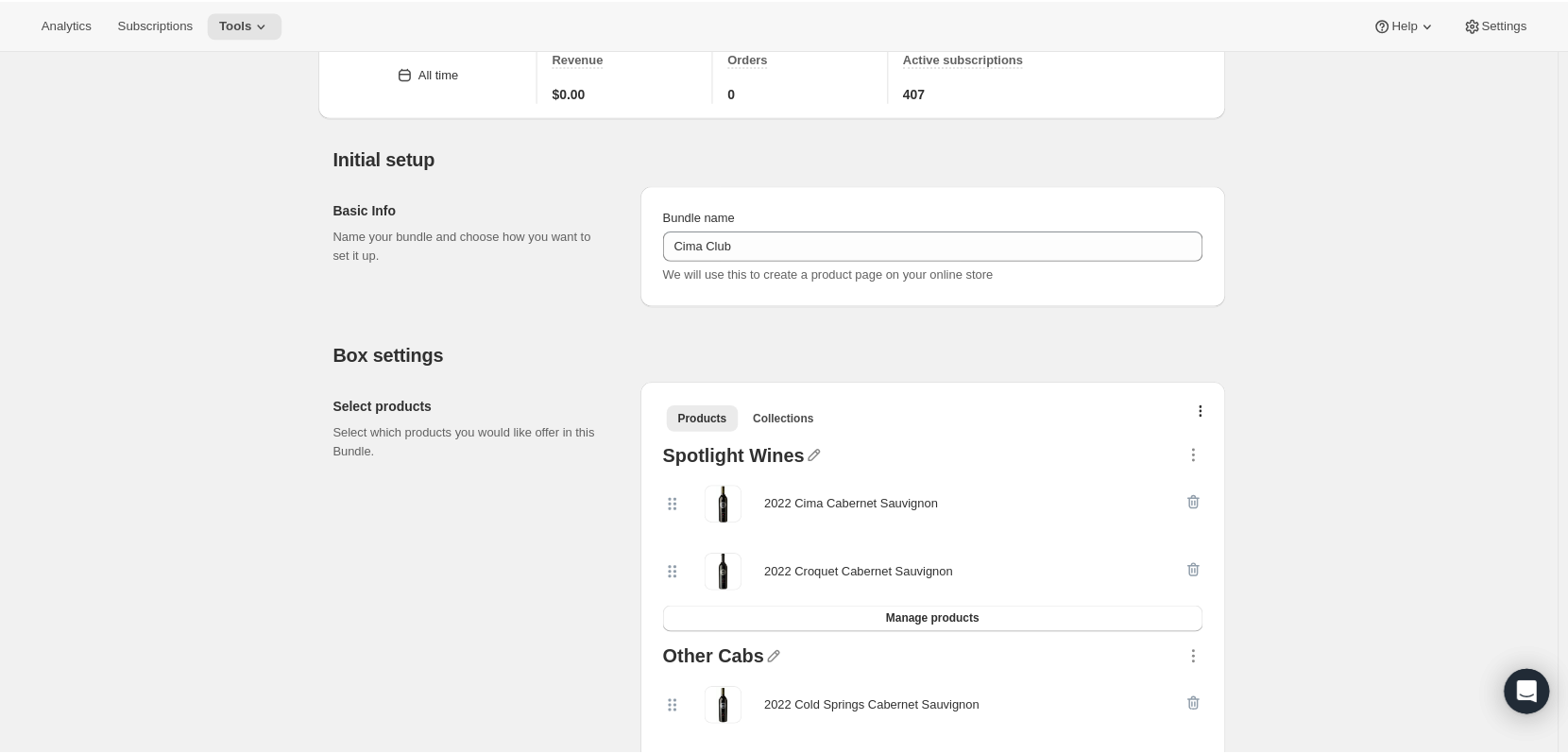
scroll to position [0, 0]
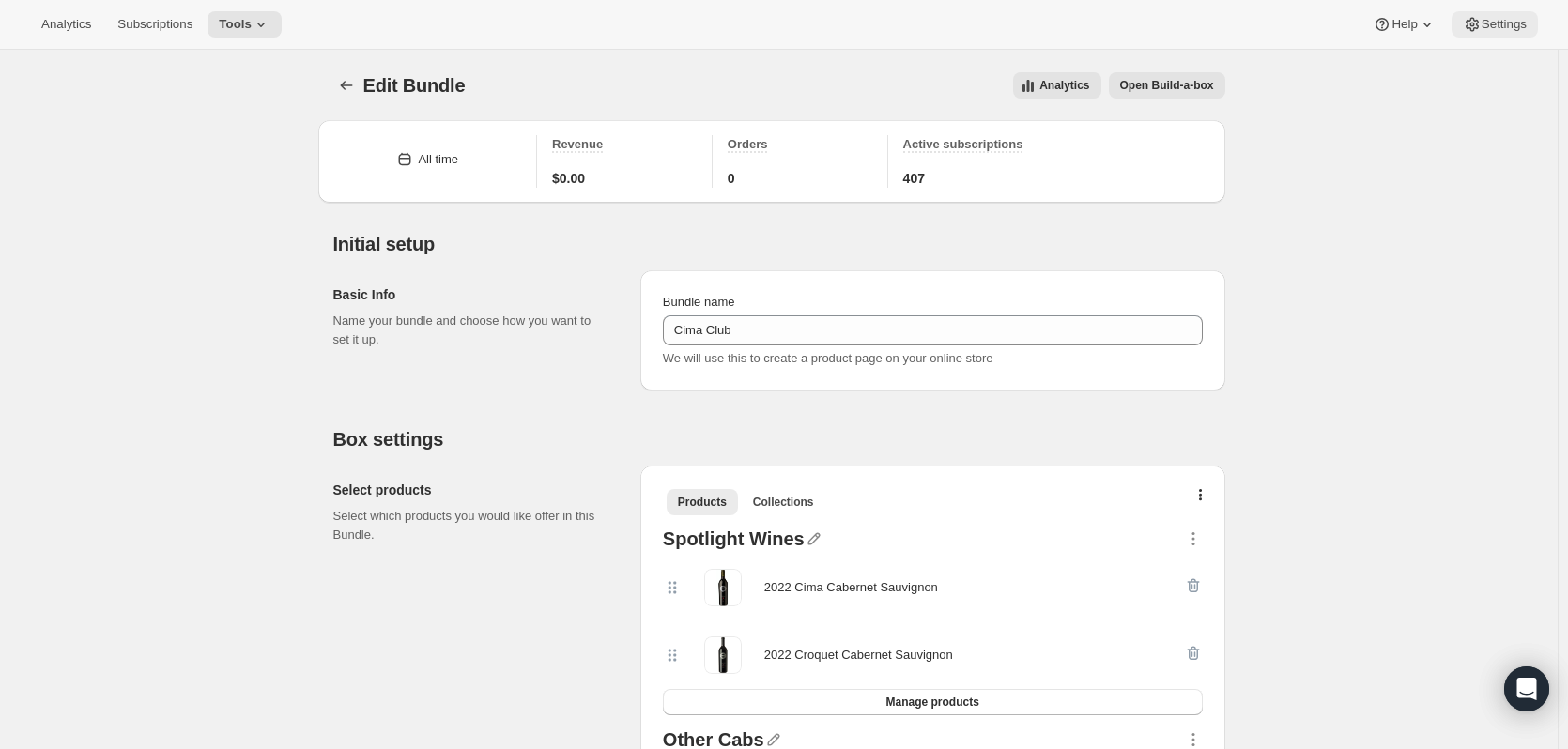
click at [1527, 22] on button "Settings" at bounding box center [1493, 25] width 86 height 26
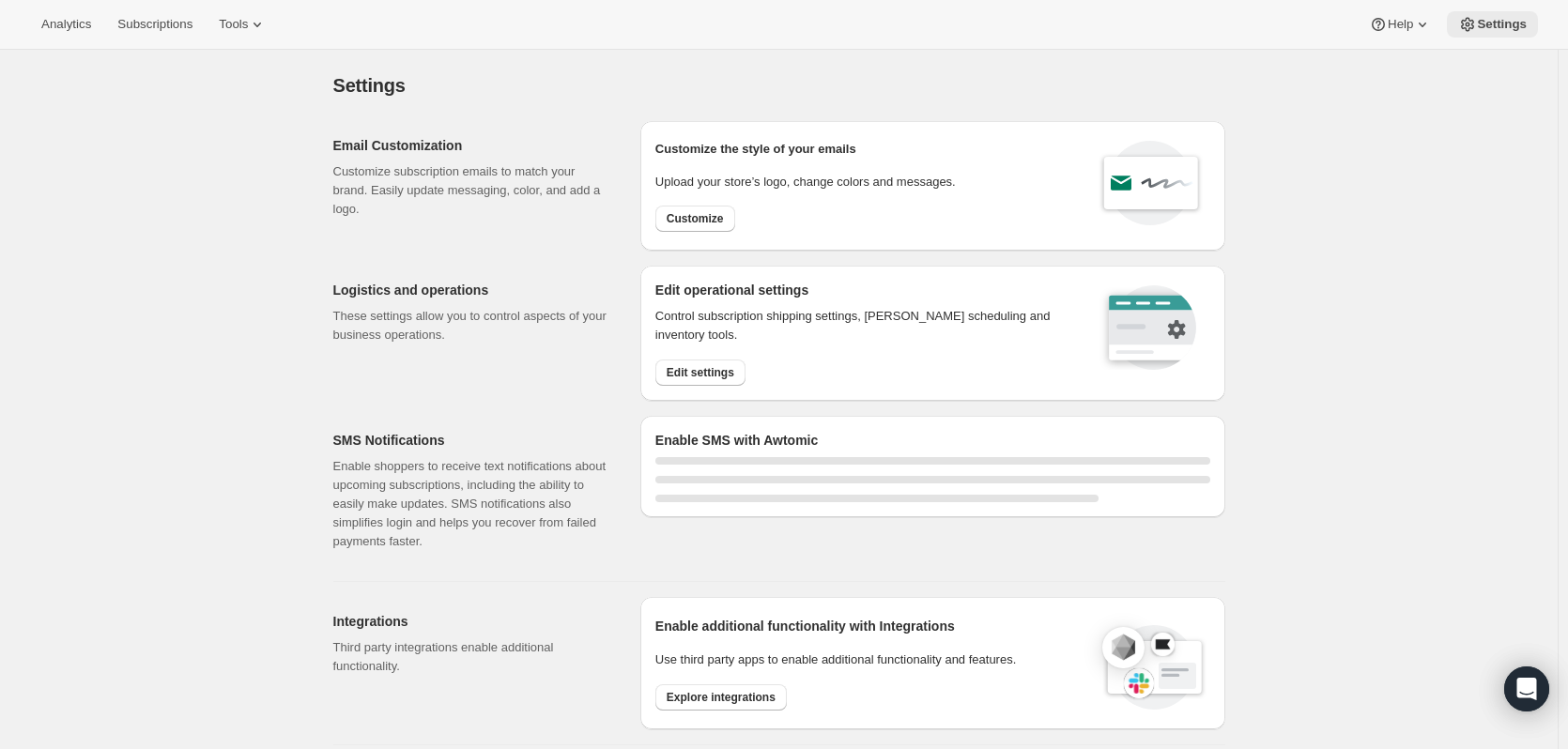
select select "17:00"
select select "09:00"
